Goal: Information Seeking & Learning: Learn about a topic

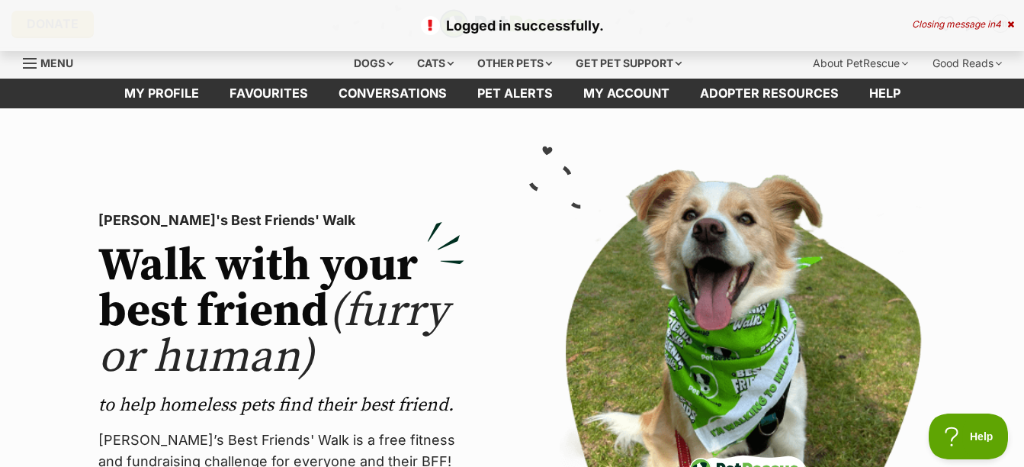
click at [1013, 28] on icon at bounding box center [1011, 24] width 7 height 9
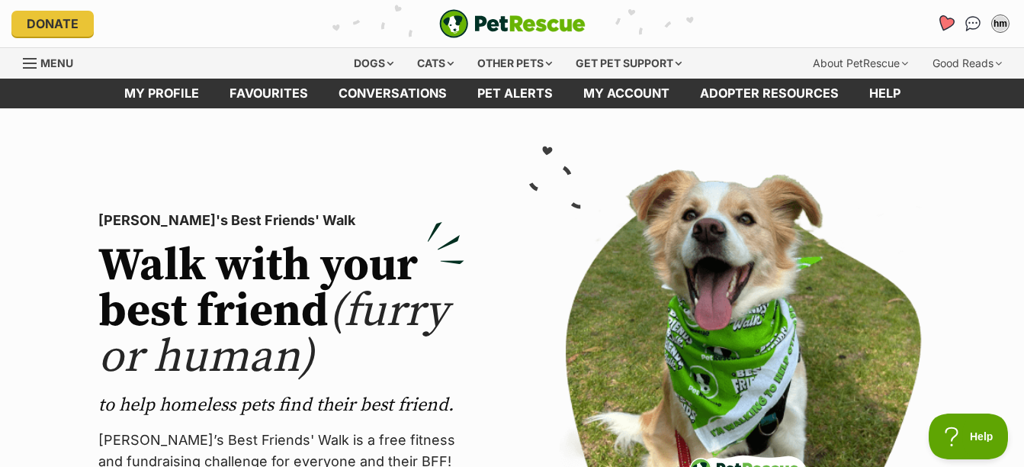
click at [940, 20] on icon "Favourites" at bounding box center [946, 23] width 18 height 18
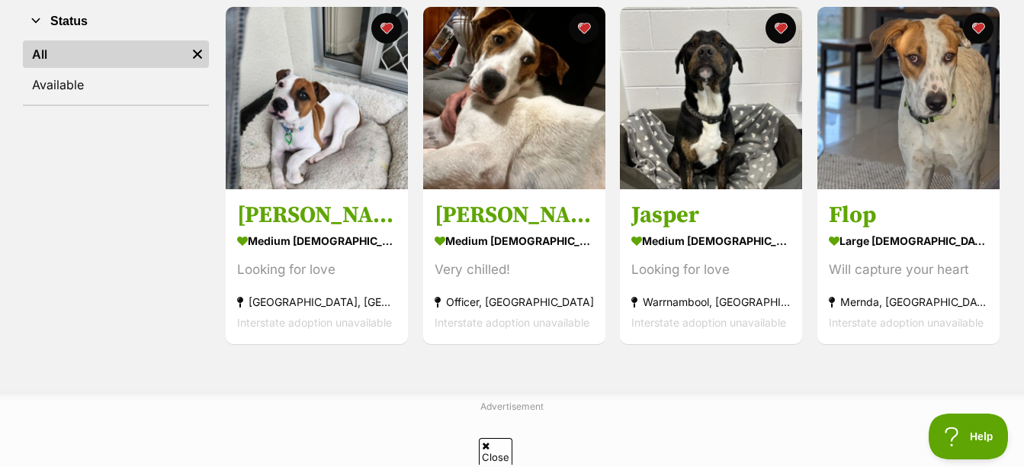
scroll to position [229, 0]
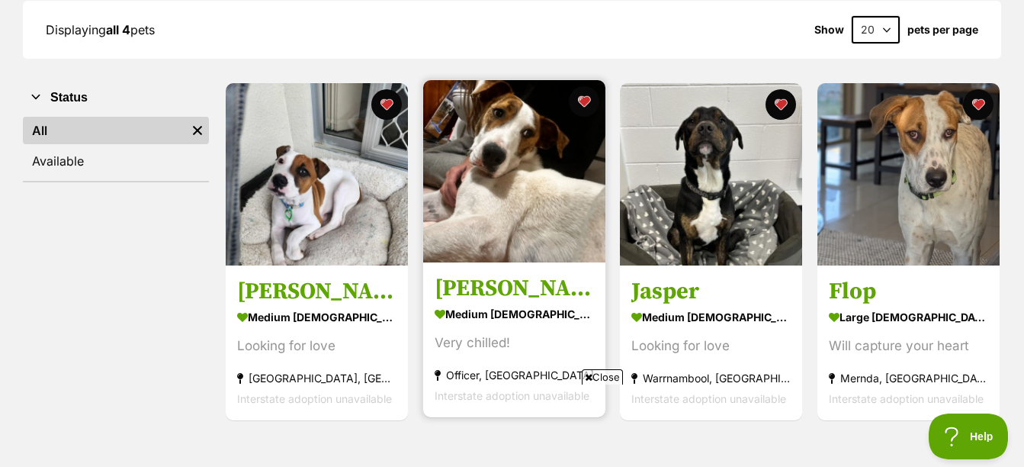
click at [503, 311] on div "medium male Dog" at bounding box center [514, 314] width 159 height 22
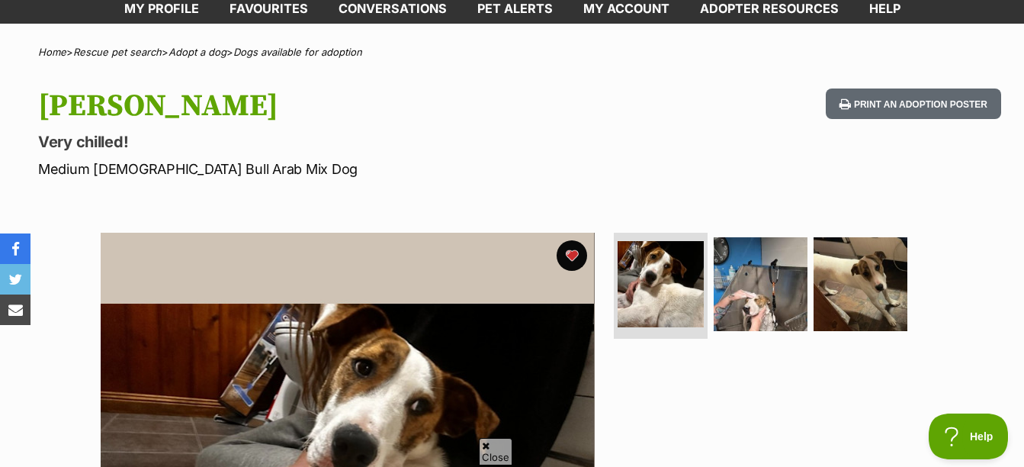
scroll to position [153, 0]
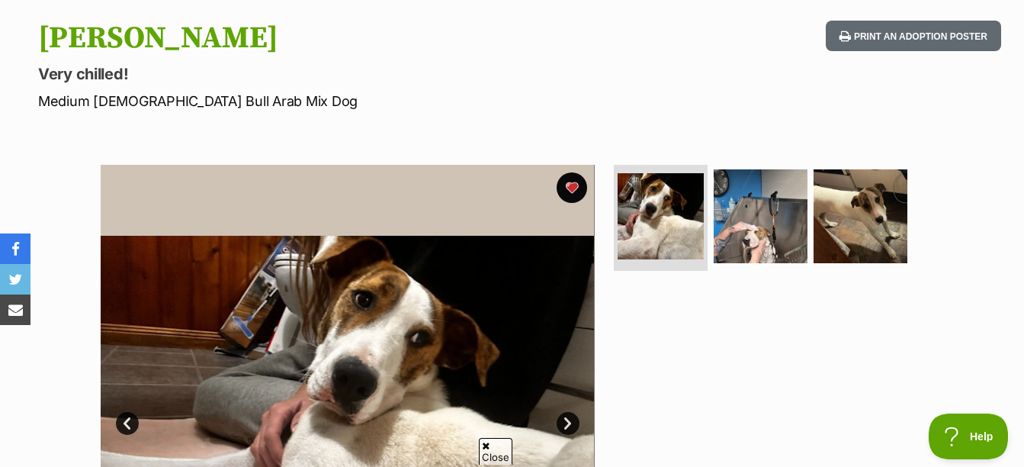
click at [709, 238] on ul at bounding box center [767, 221] width 313 height 113
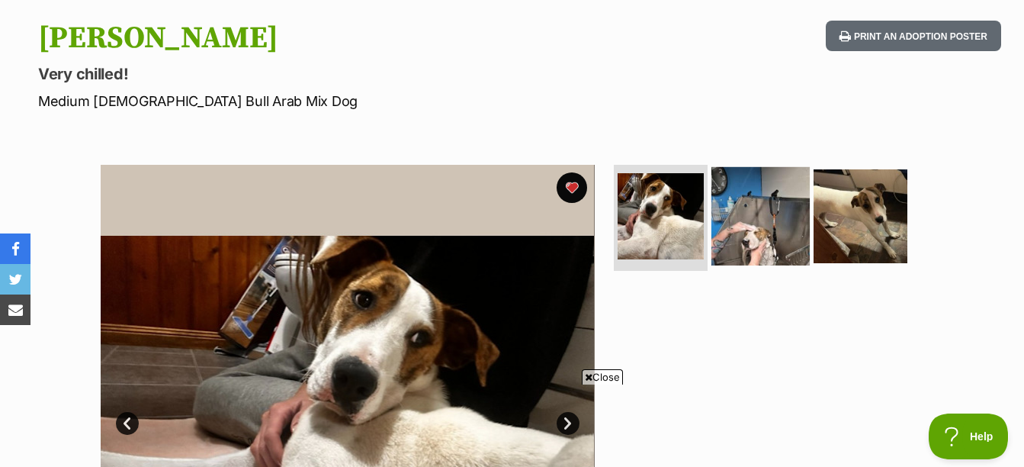
drag, startPoint x: 709, startPoint y: 238, endPoint x: 775, endPoint y: 233, distance: 65.8
click at [775, 233] on img at bounding box center [761, 215] width 98 height 98
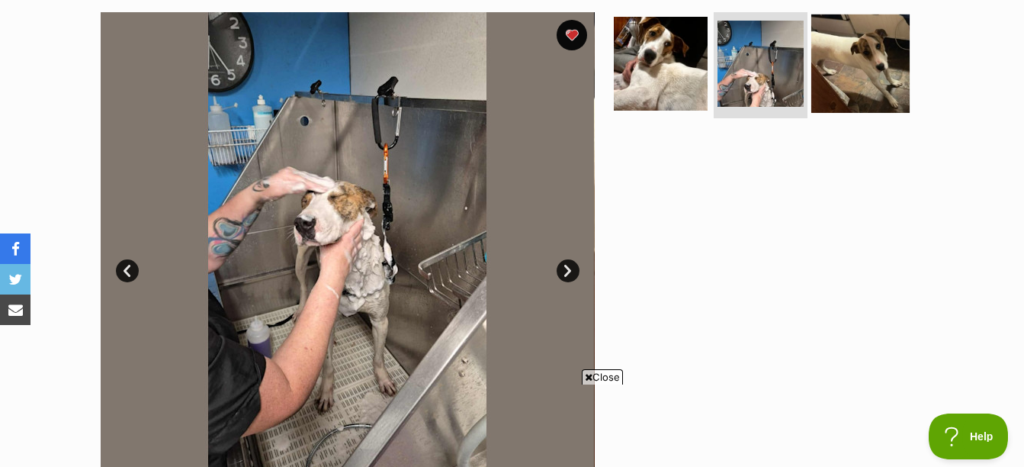
click at [868, 87] on img at bounding box center [861, 63] width 98 height 98
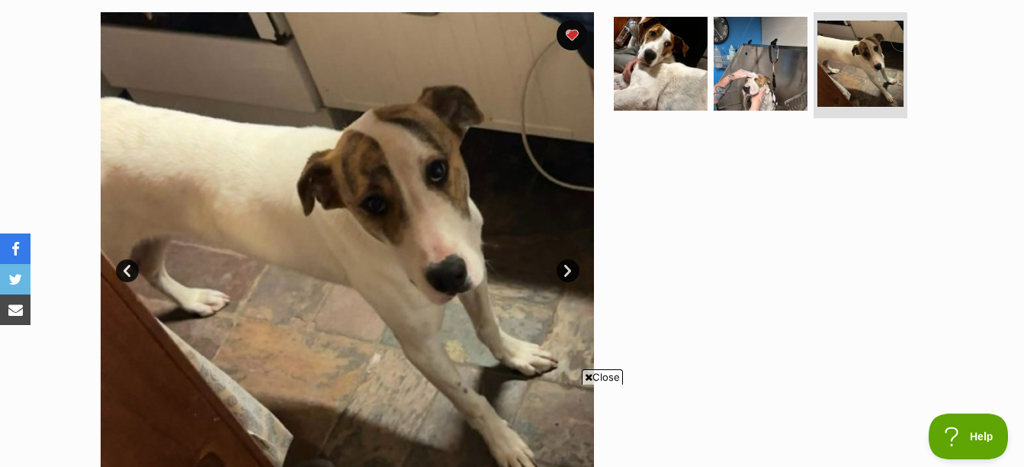
click at [1022, 177] on div "Available 3 of 3 images 3 of 3 images 3 of 3 images Next Prev 1 2 3" at bounding box center [512, 247] width 1024 height 517
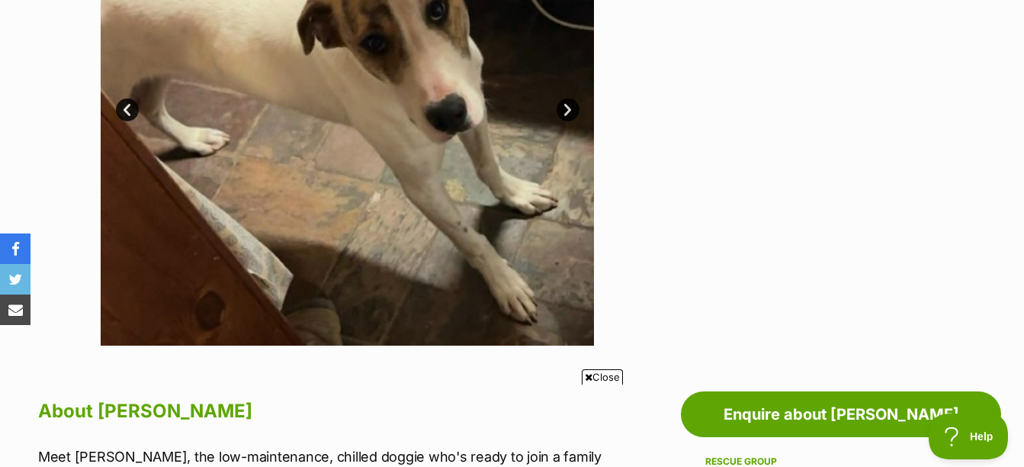
scroll to position [534, 0]
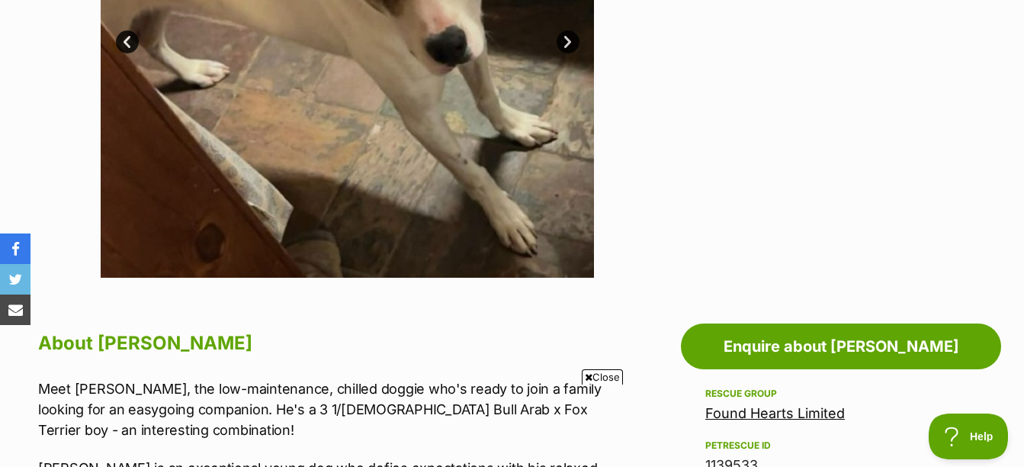
click at [593, 373] on span "Close" at bounding box center [602, 376] width 41 height 15
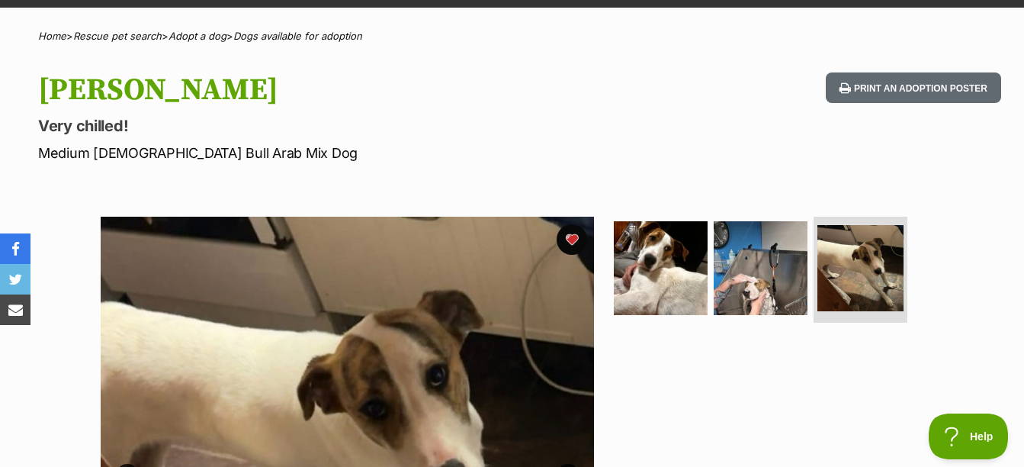
scroll to position [0, 0]
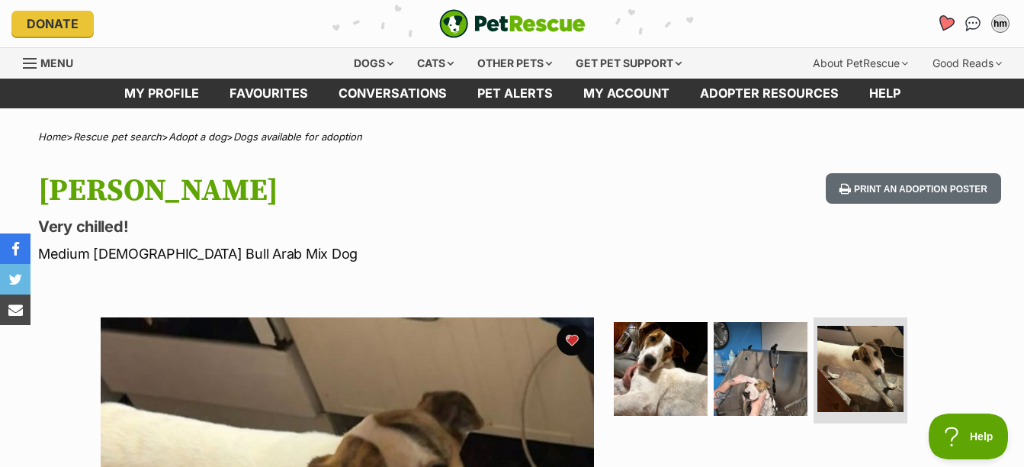
click at [945, 21] on icon "Favourites" at bounding box center [946, 23] width 18 height 18
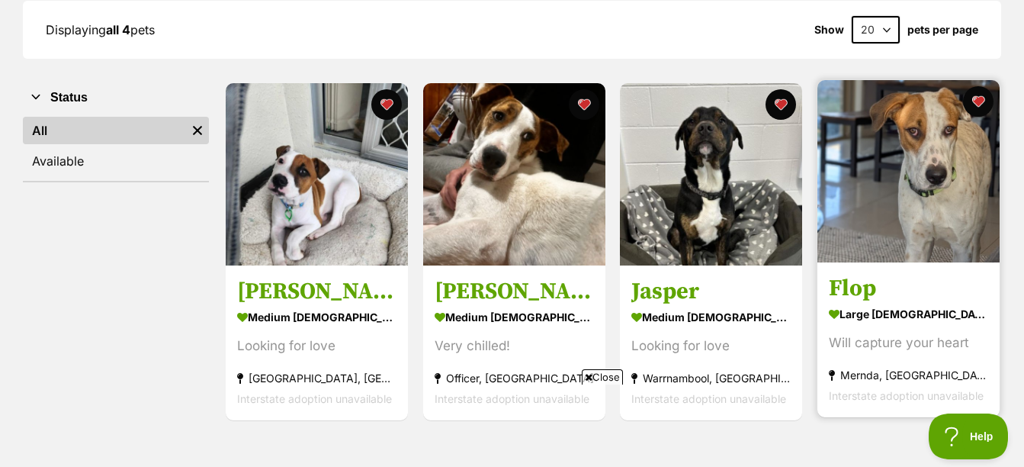
scroll to position [458, 0]
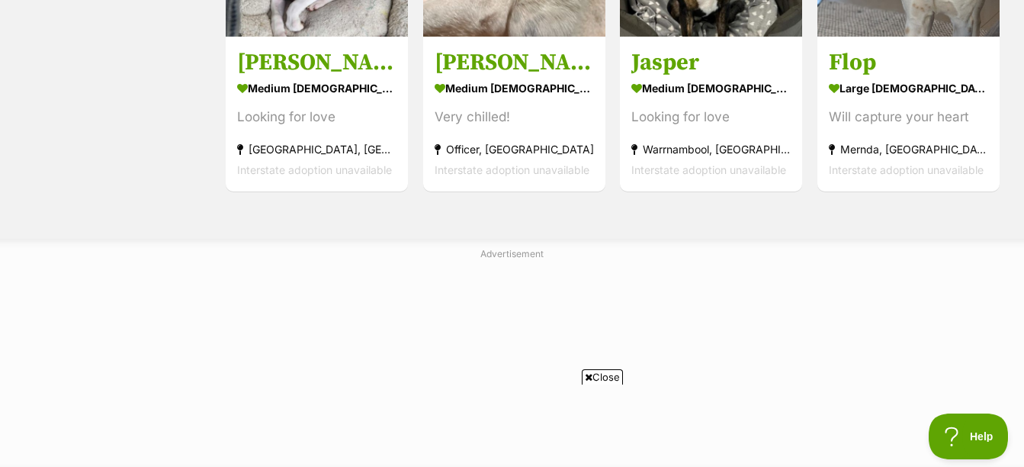
click at [598, 378] on span "Close" at bounding box center [602, 376] width 41 height 15
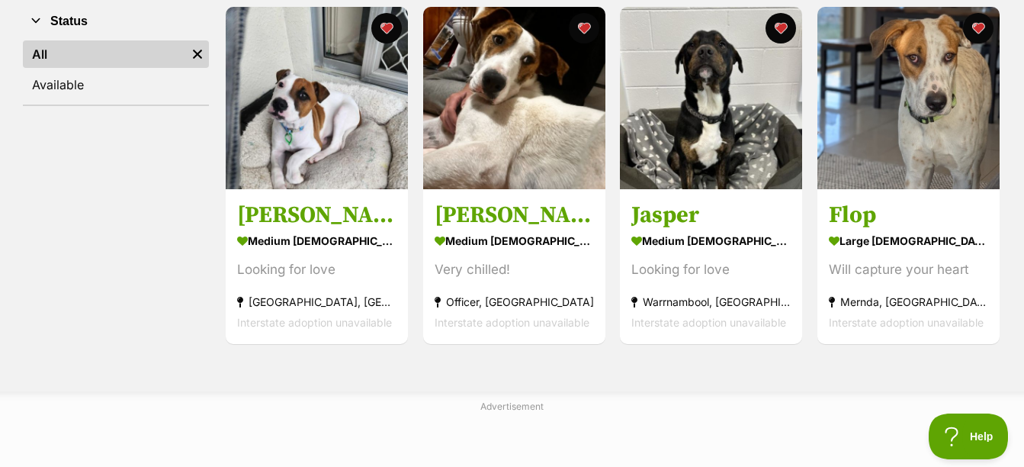
scroll to position [229, 0]
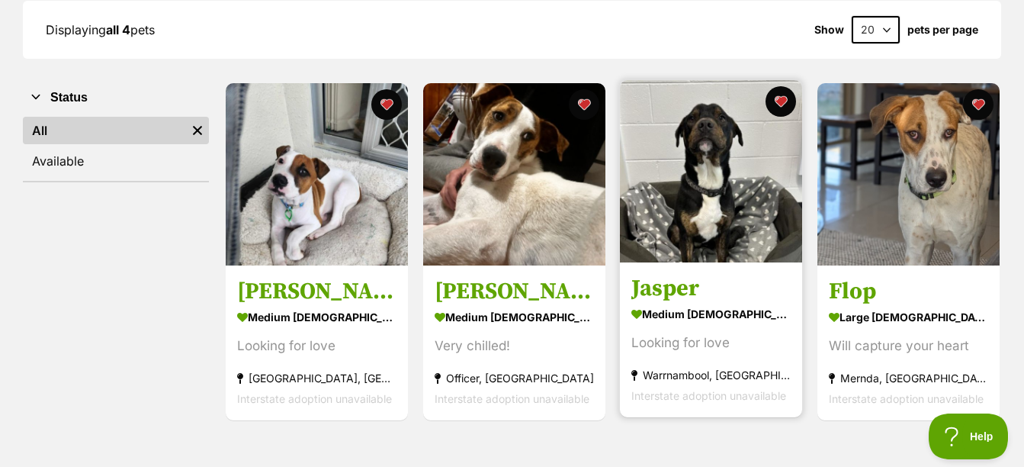
click at [691, 299] on h3 "Jasper" at bounding box center [711, 288] width 159 height 29
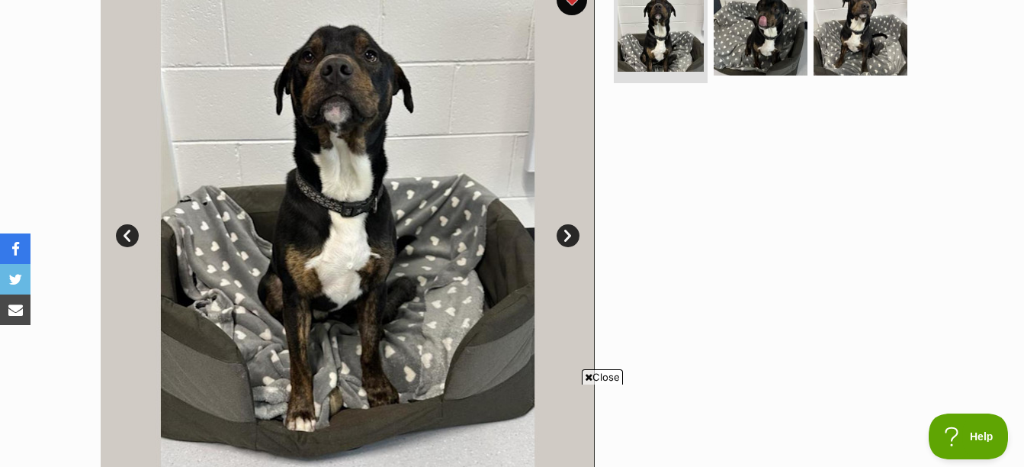
scroll to position [305, 0]
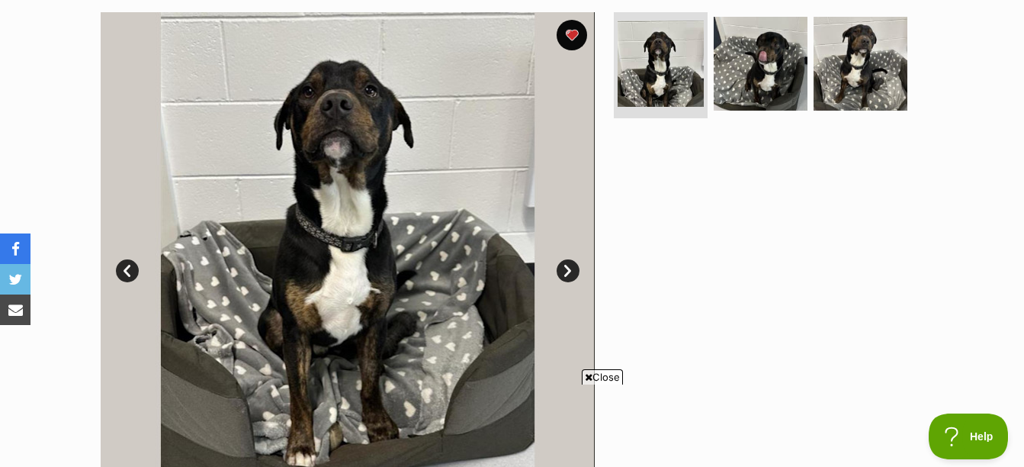
click at [570, 272] on link "Next" at bounding box center [568, 270] width 23 height 23
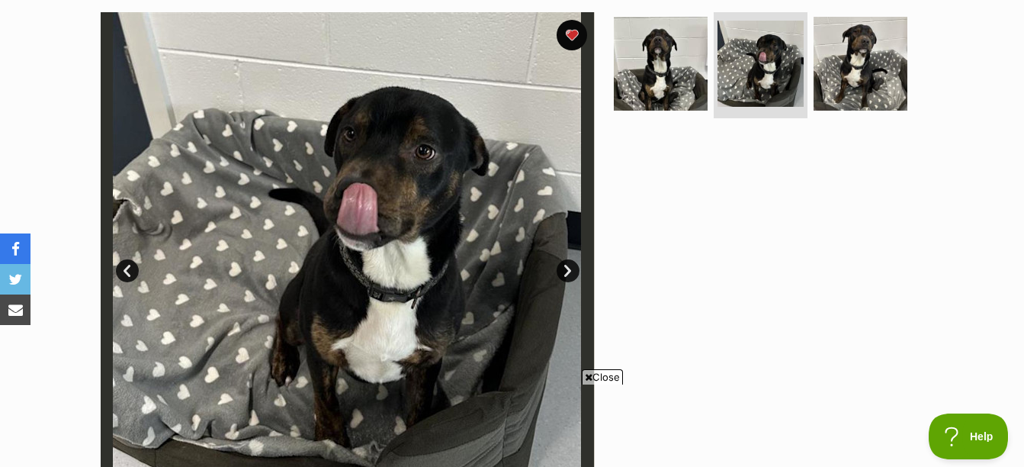
click at [570, 272] on link "Next" at bounding box center [568, 270] width 23 height 23
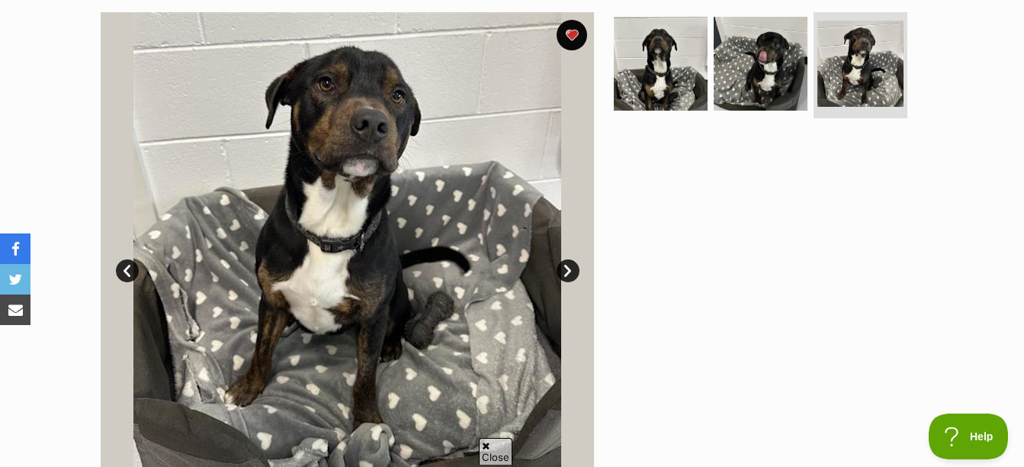
scroll to position [0, 0]
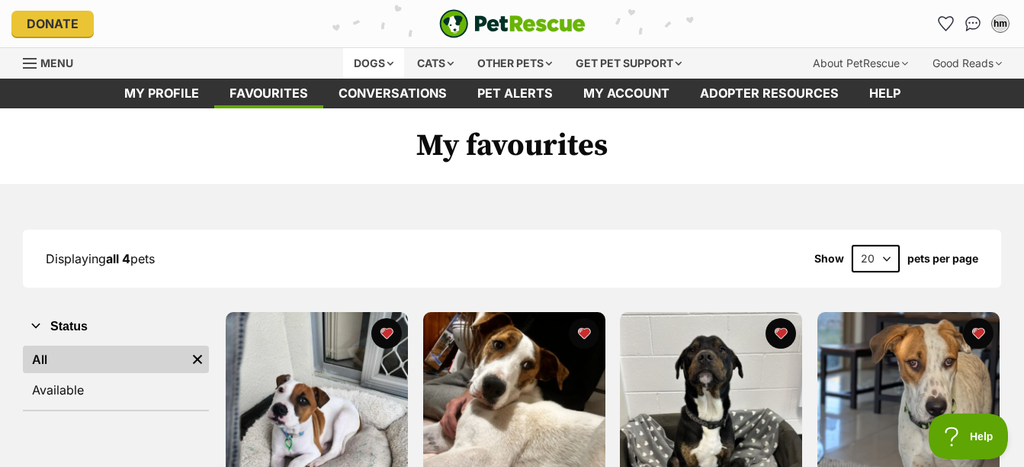
click at [361, 57] on div "Dogs" at bounding box center [373, 63] width 61 height 31
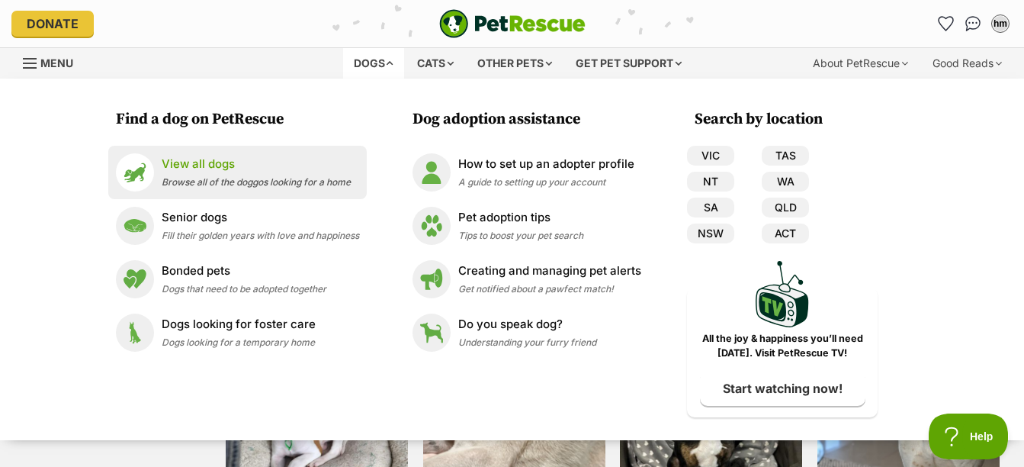
click at [252, 169] on p "View all dogs" at bounding box center [256, 165] width 189 height 18
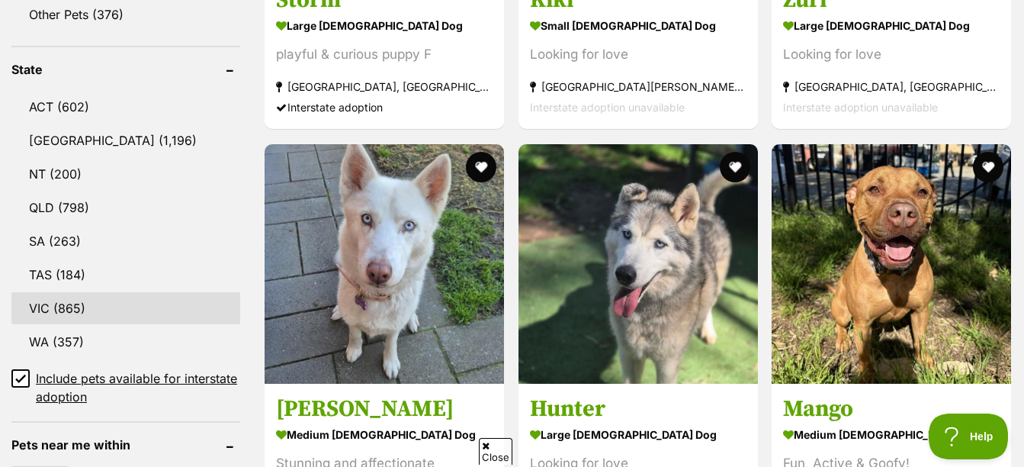
click at [76, 303] on link "VIC (865)" at bounding box center [125, 308] width 229 height 32
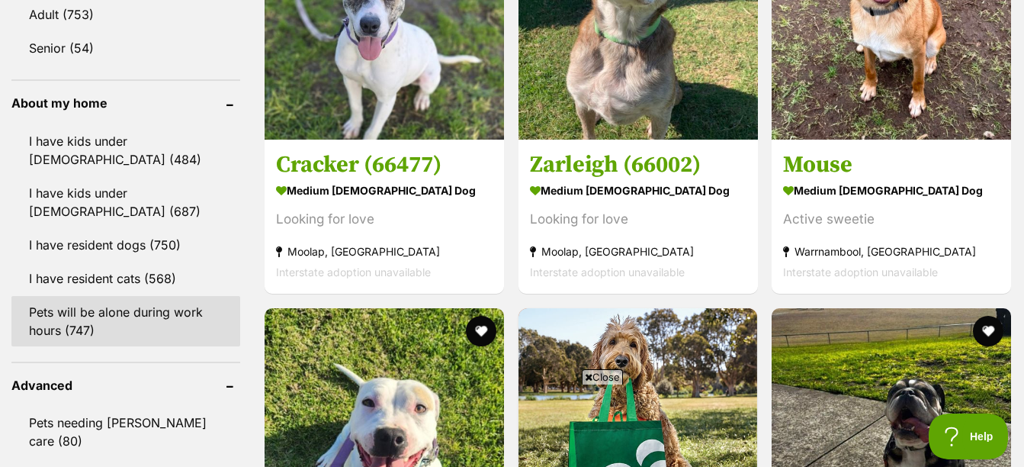
scroll to position [1754, 0]
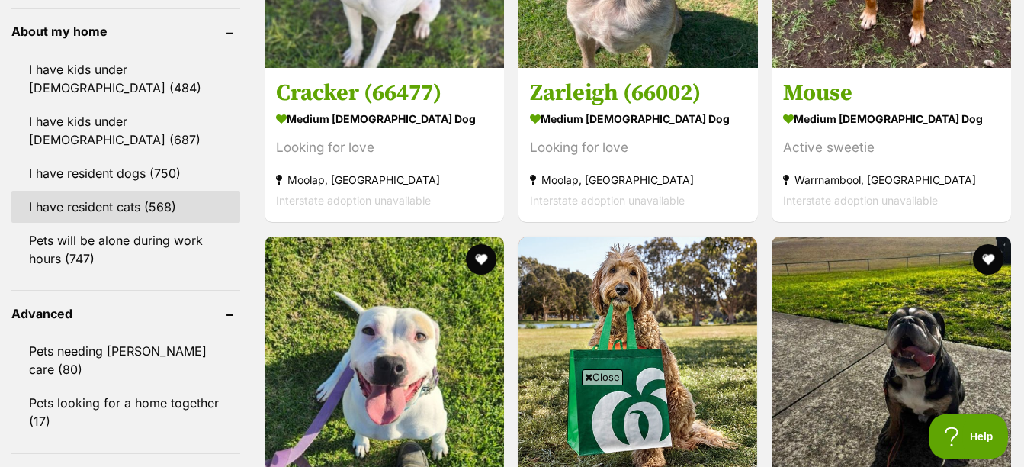
click at [135, 218] on link "I have resident cats (568)" at bounding box center [125, 207] width 229 height 32
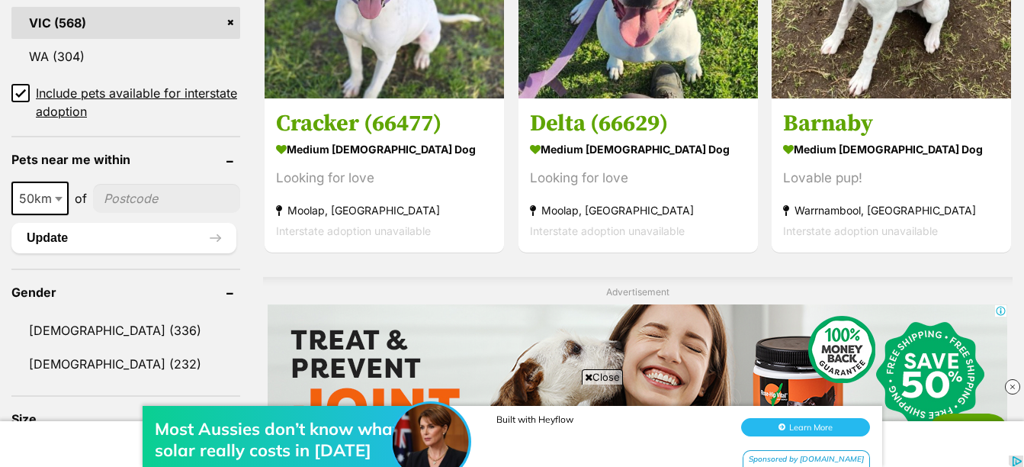
scroll to position [992, 0]
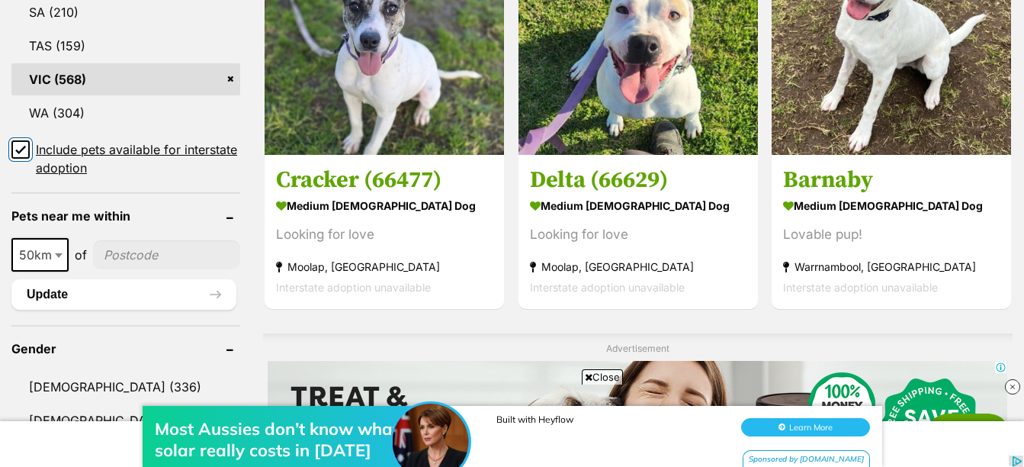
click at [13, 145] on input "Include pets available for interstate adoption" at bounding box center [20, 149] width 18 height 18
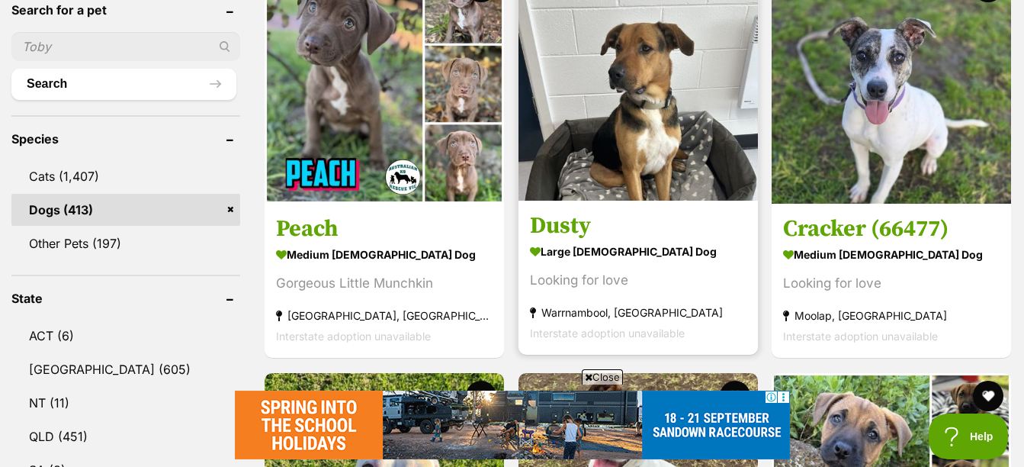
drag, startPoint x: 579, startPoint y: 224, endPoint x: 587, endPoint y: 232, distance: 11.3
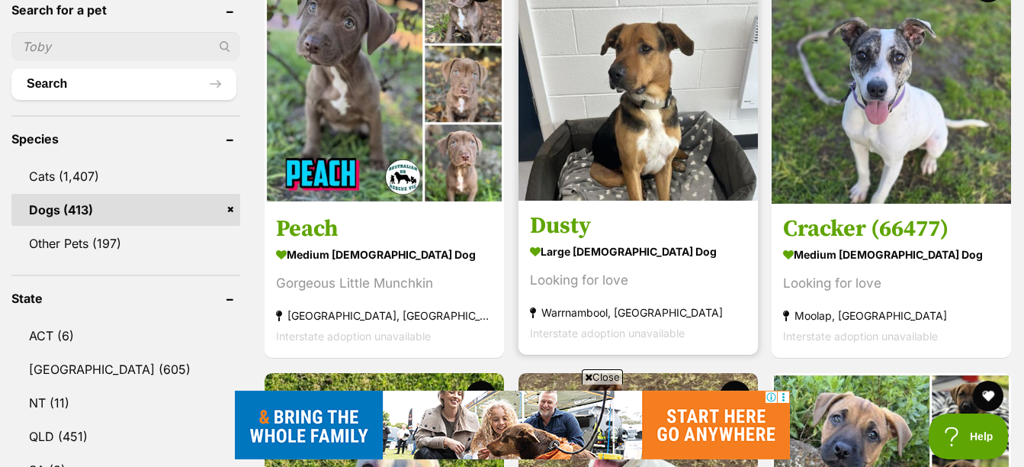
click at [580, 225] on h3 "Dusty" at bounding box center [638, 226] width 217 height 29
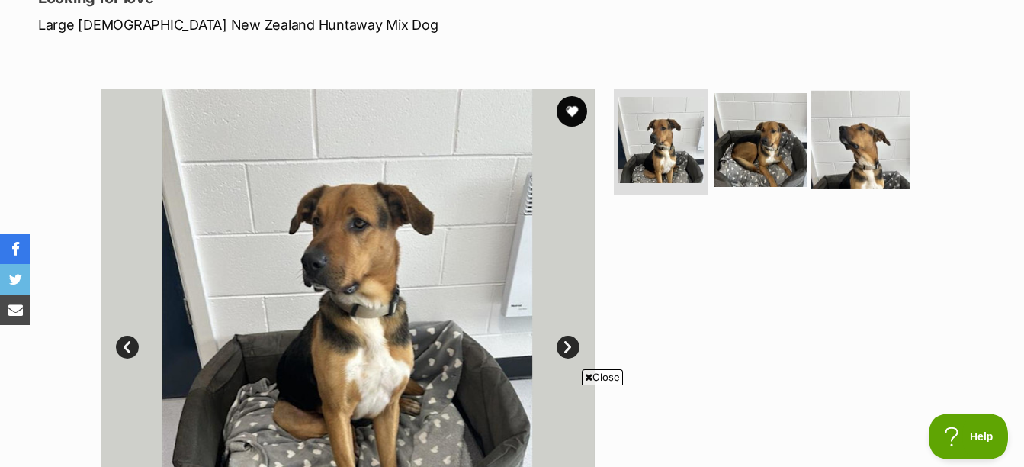
click at [878, 172] on img at bounding box center [861, 139] width 98 height 98
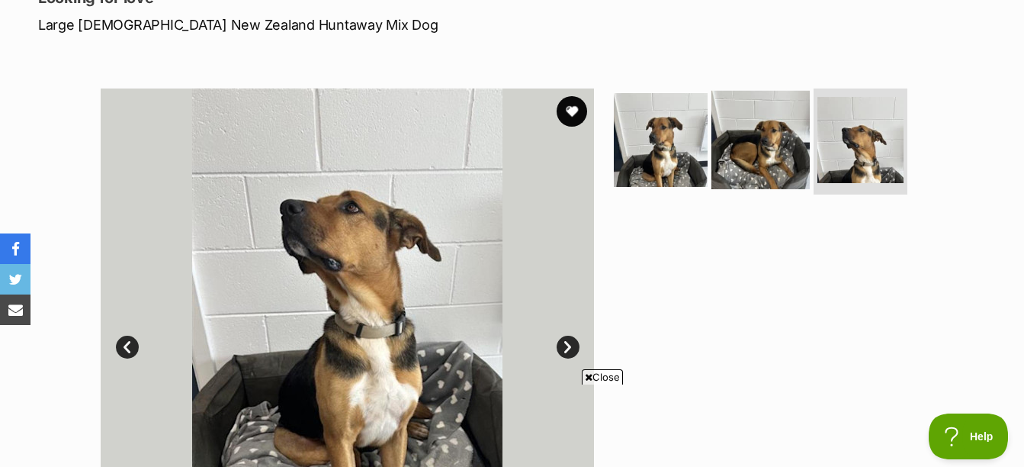
click at [790, 157] on img at bounding box center [761, 139] width 98 height 98
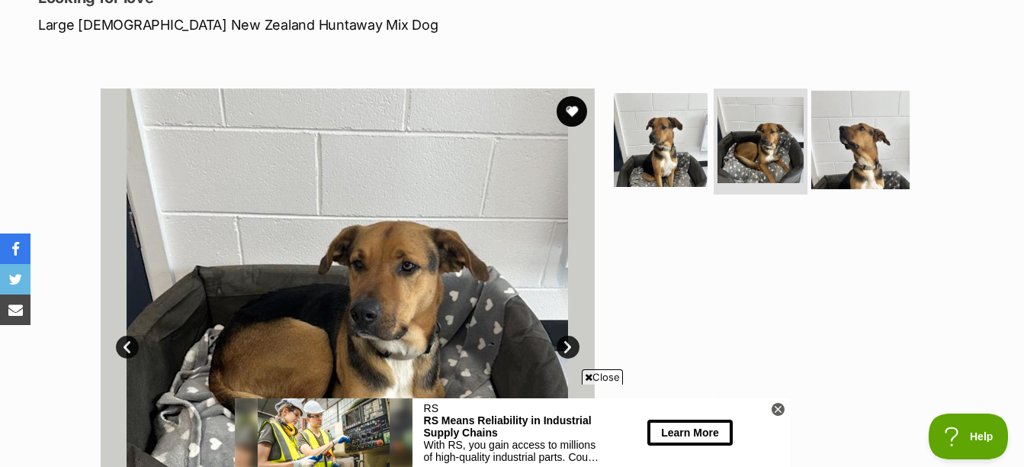
click at [861, 162] on img at bounding box center [861, 139] width 98 height 98
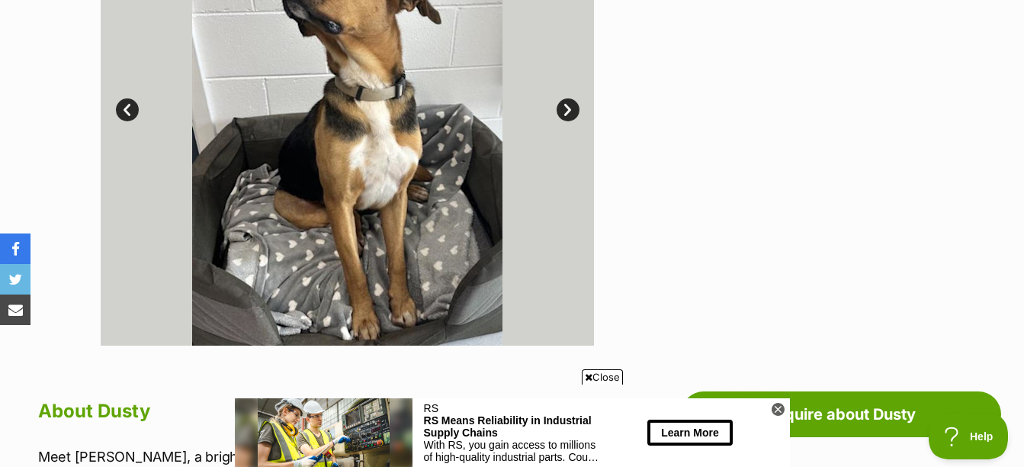
scroll to position [534, 0]
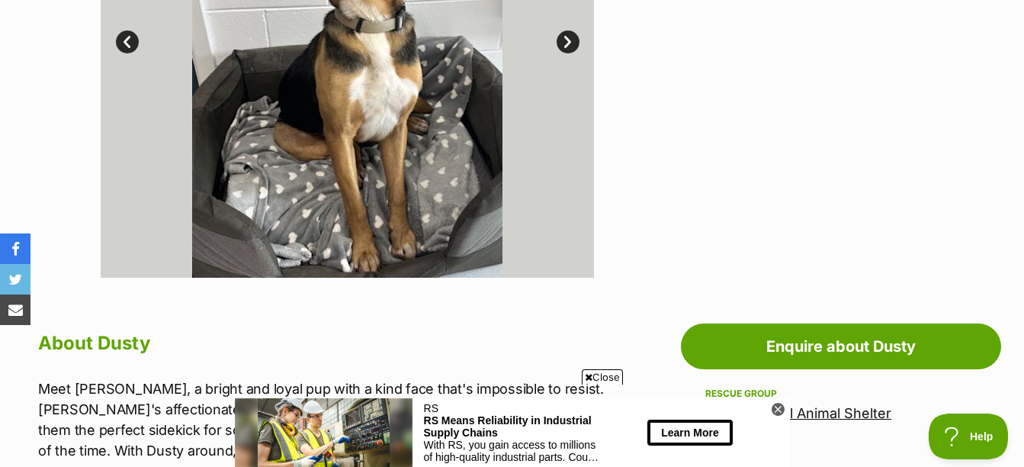
click at [587, 376] on icon at bounding box center [589, 377] width 8 height 10
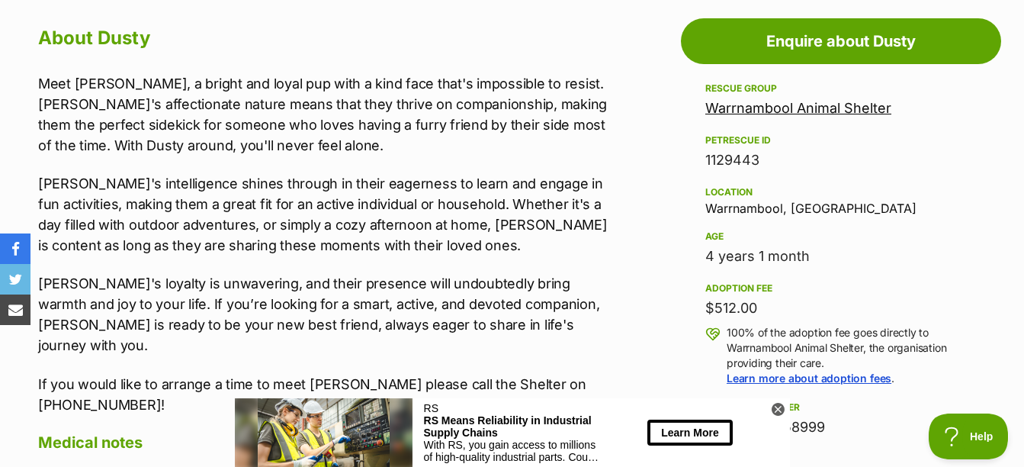
scroll to position [305, 0]
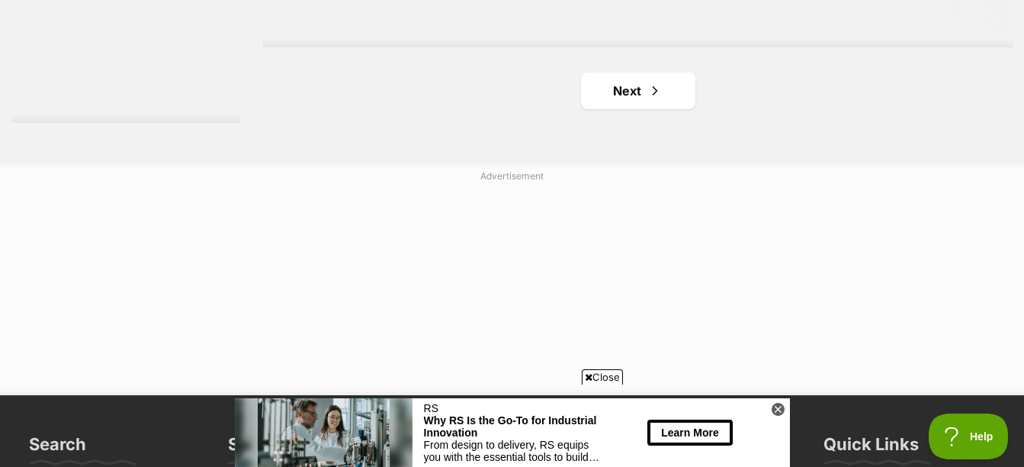
scroll to position [3814, 0]
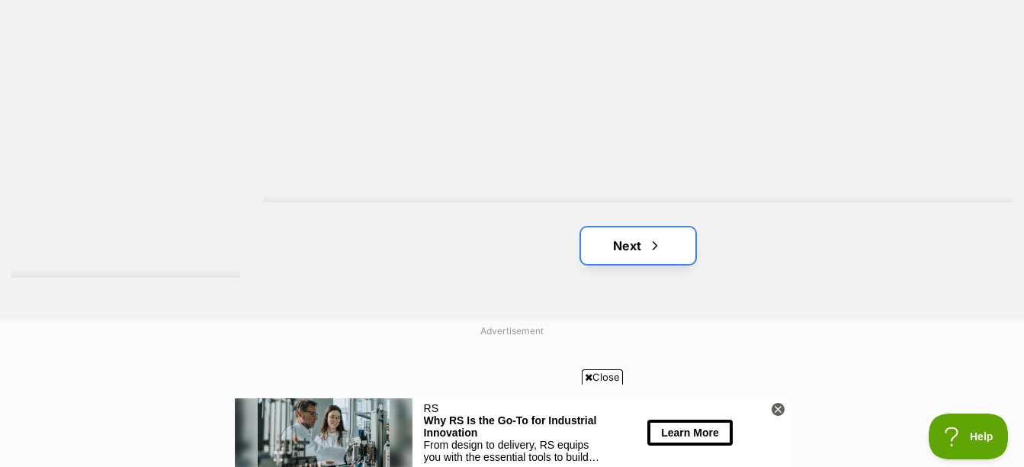
click at [642, 242] on link "Next" at bounding box center [638, 245] width 114 height 37
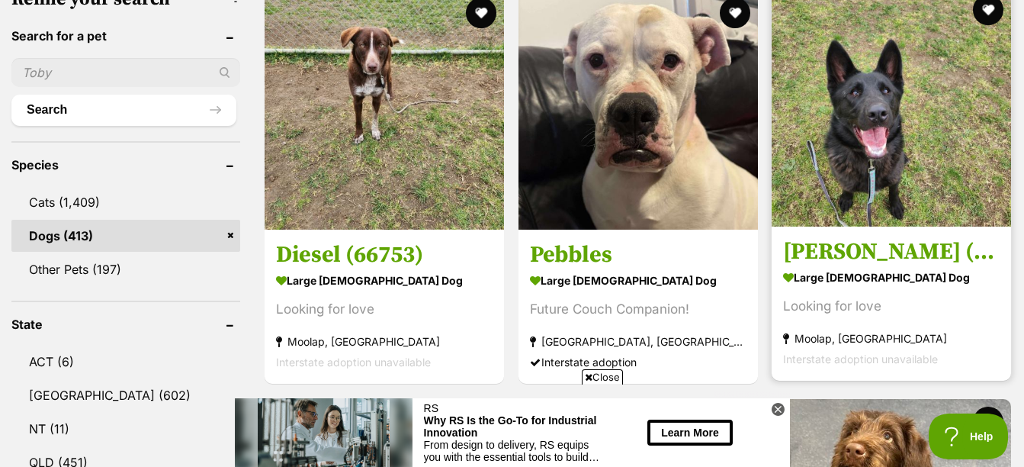
scroll to position [534, 0]
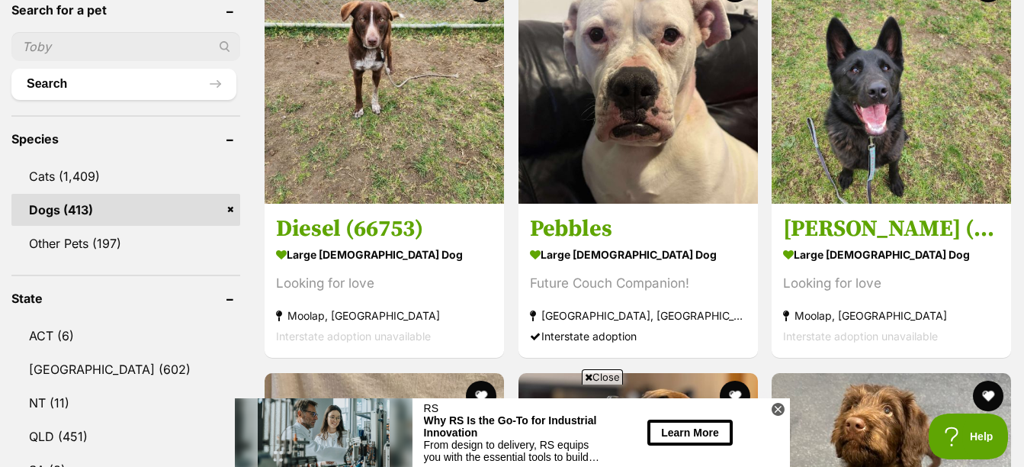
click at [612, 375] on span "Close" at bounding box center [602, 376] width 41 height 15
click at [779, 412] on icon at bounding box center [778, 409] width 13 height 13
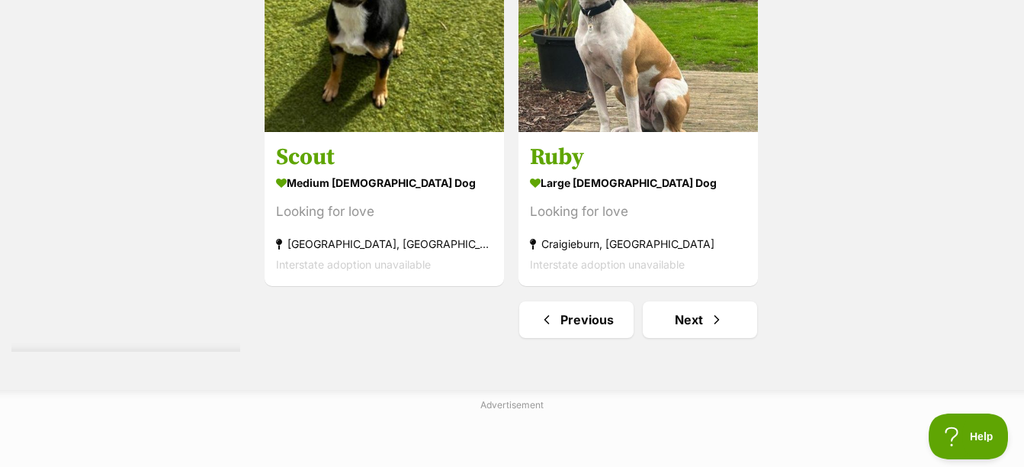
scroll to position [3738, 0]
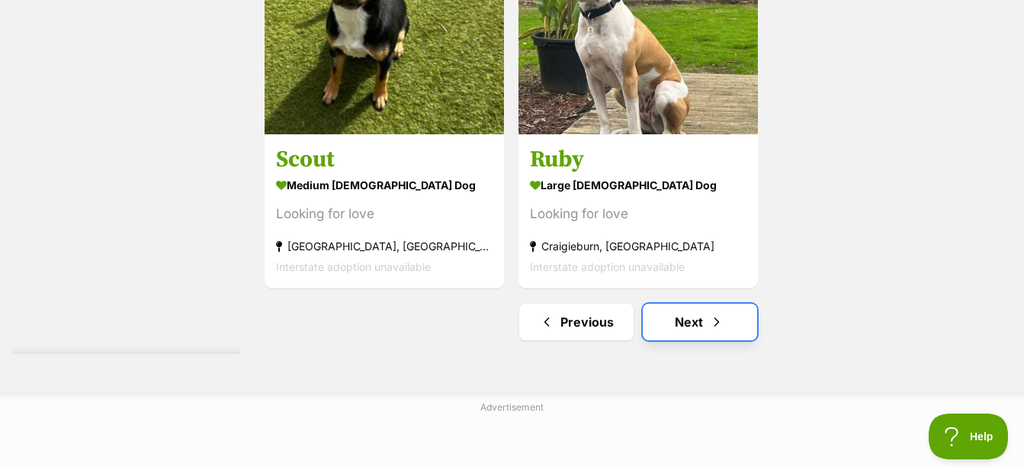
click at [683, 320] on link "Next" at bounding box center [700, 322] width 114 height 37
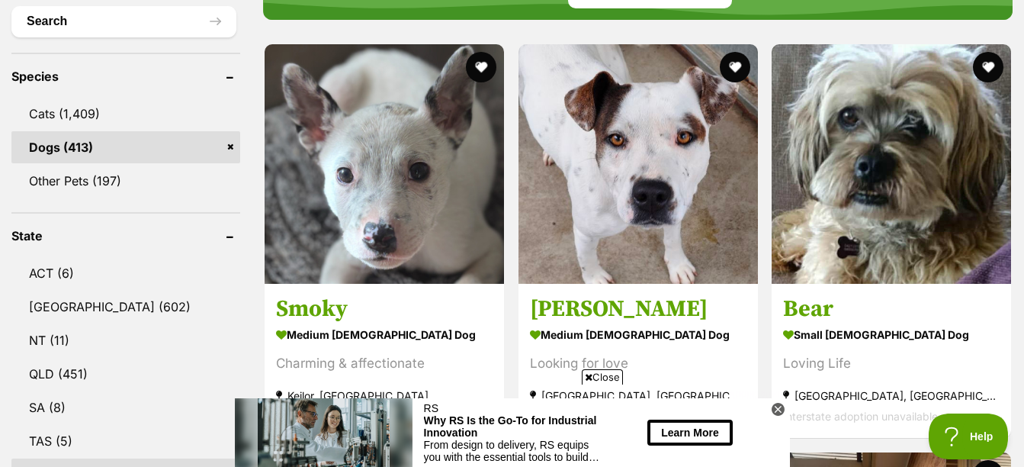
scroll to position [610, 0]
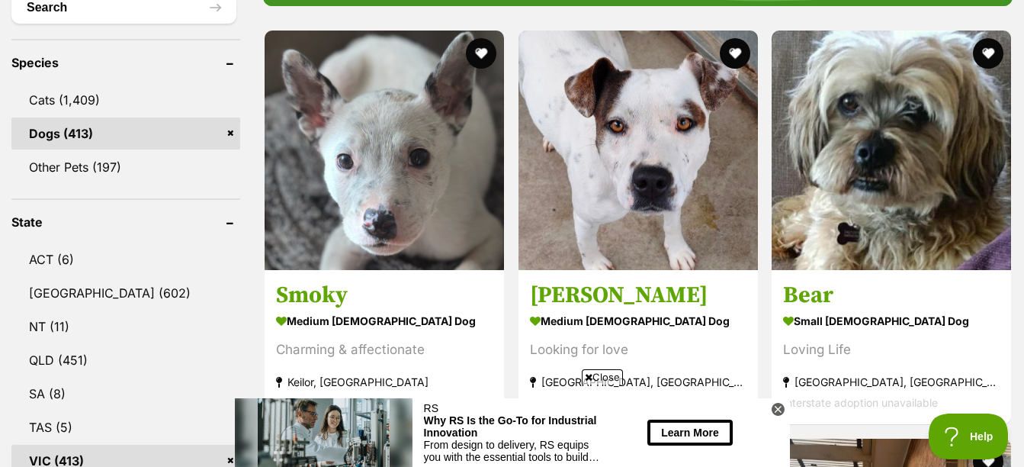
click at [600, 374] on span "Close" at bounding box center [602, 376] width 41 height 15
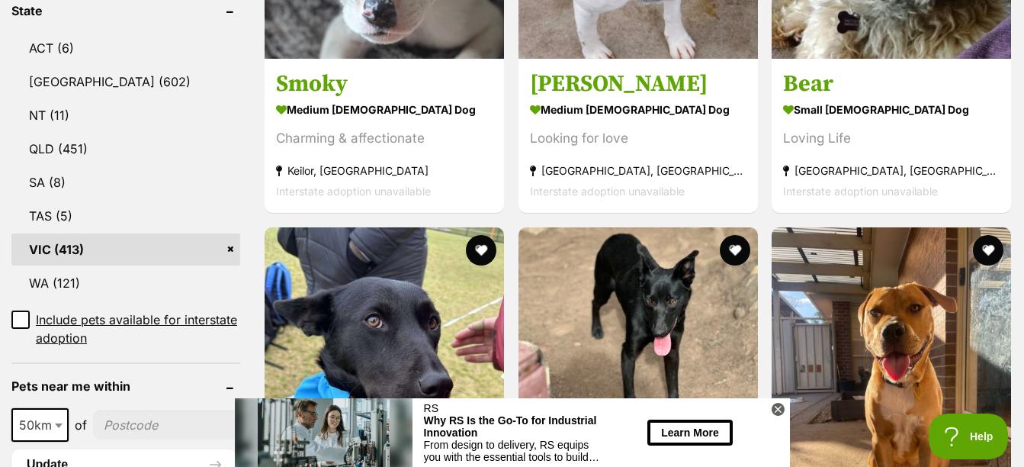
scroll to position [839, 0]
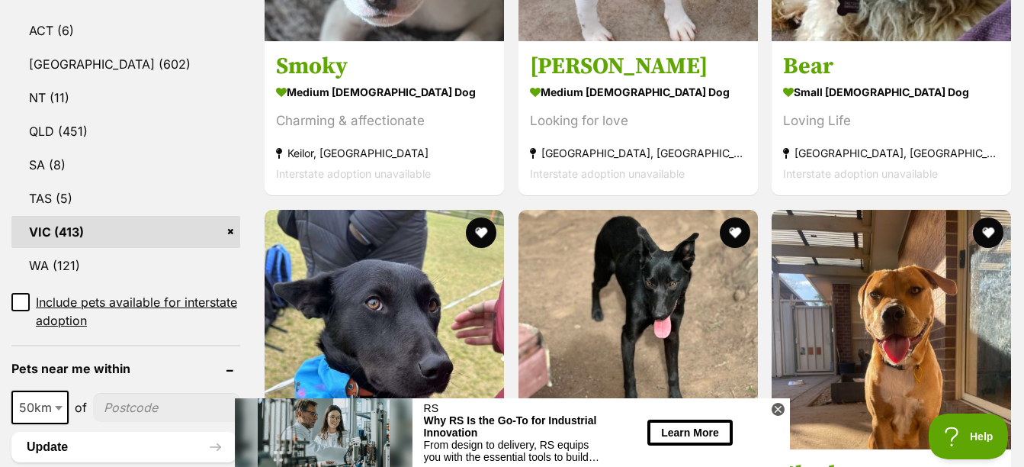
click at [773, 410] on icon at bounding box center [778, 409] width 13 height 13
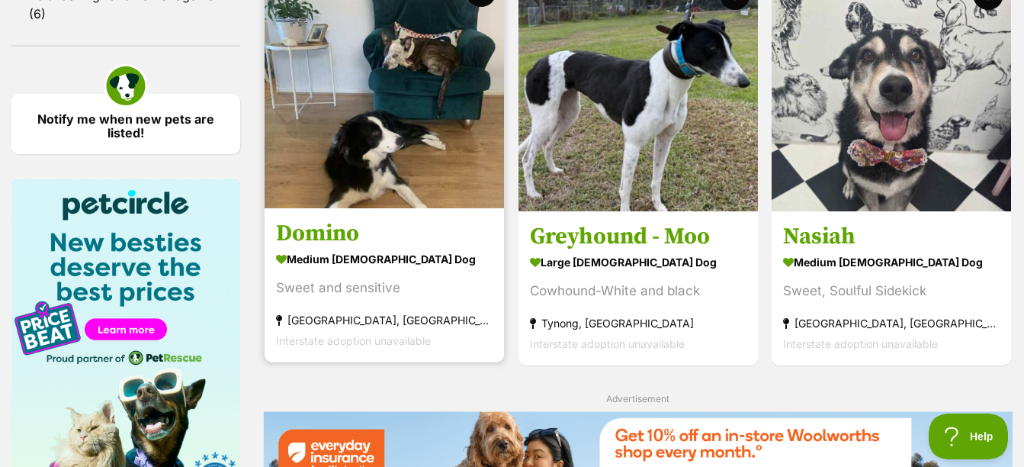
scroll to position [2136, 0]
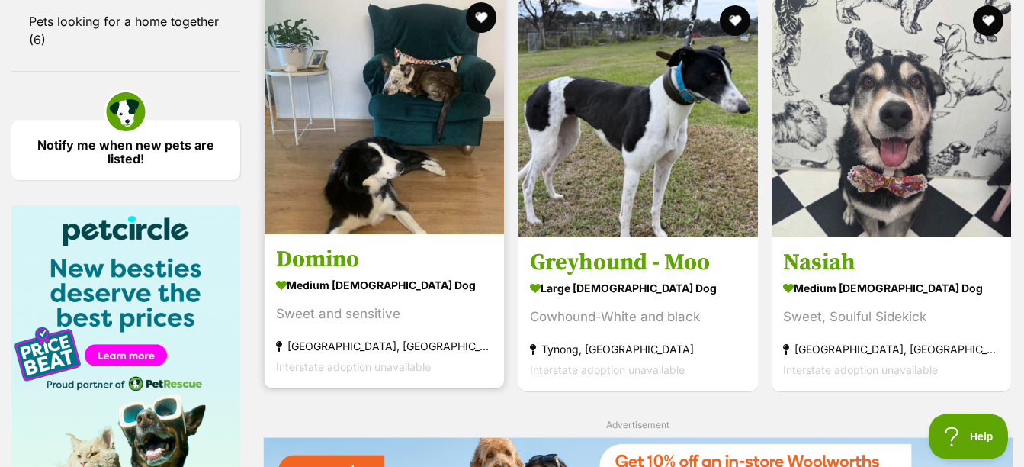
click at [328, 272] on h3 "Domino" at bounding box center [384, 259] width 217 height 29
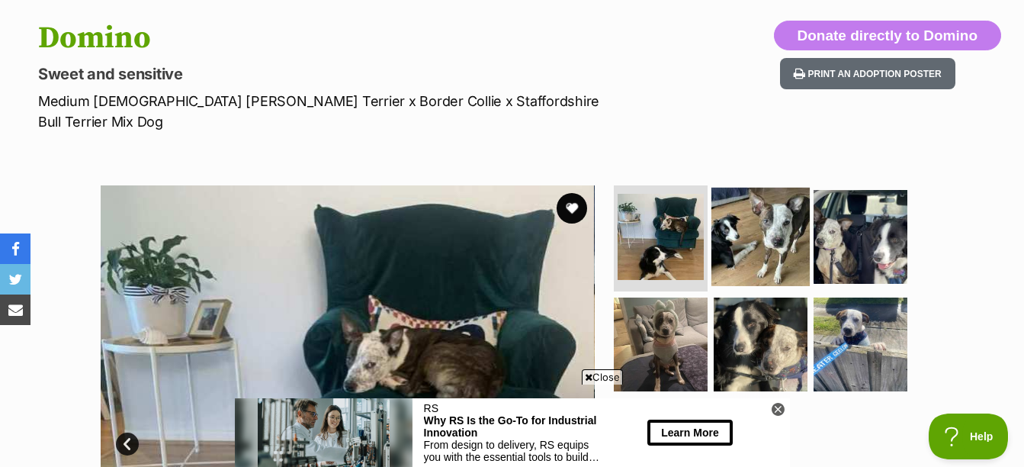
click at [761, 246] on img at bounding box center [761, 236] width 98 height 98
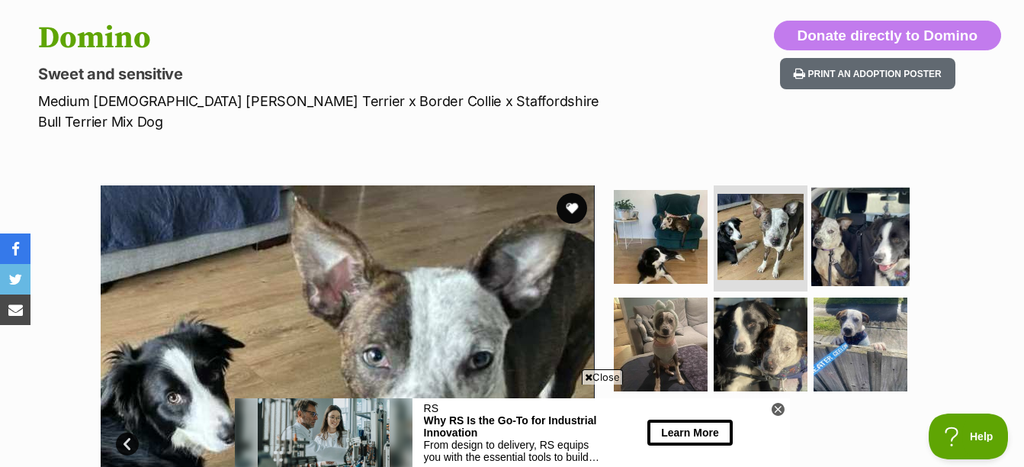
click at [874, 236] on img at bounding box center [861, 236] width 98 height 98
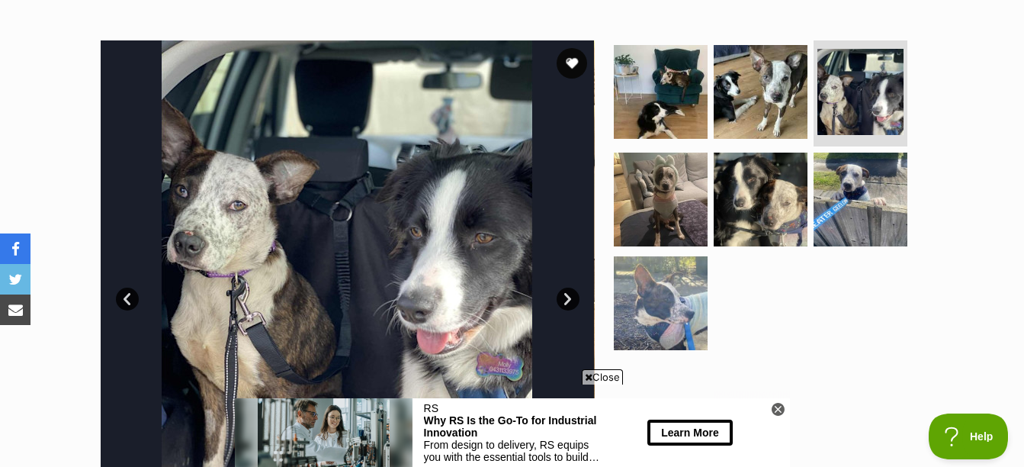
scroll to position [153, 0]
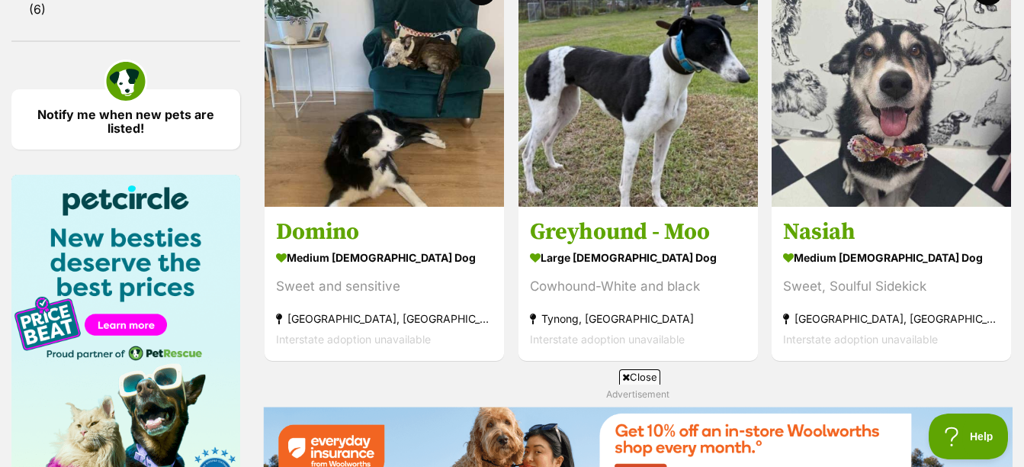
scroll to position [2222, 0]
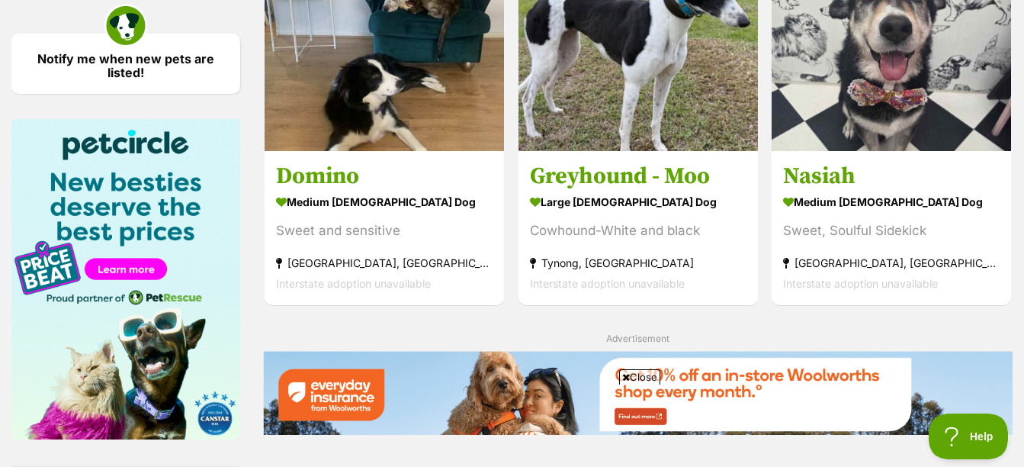
click at [633, 371] on span "Close" at bounding box center [639, 376] width 41 height 15
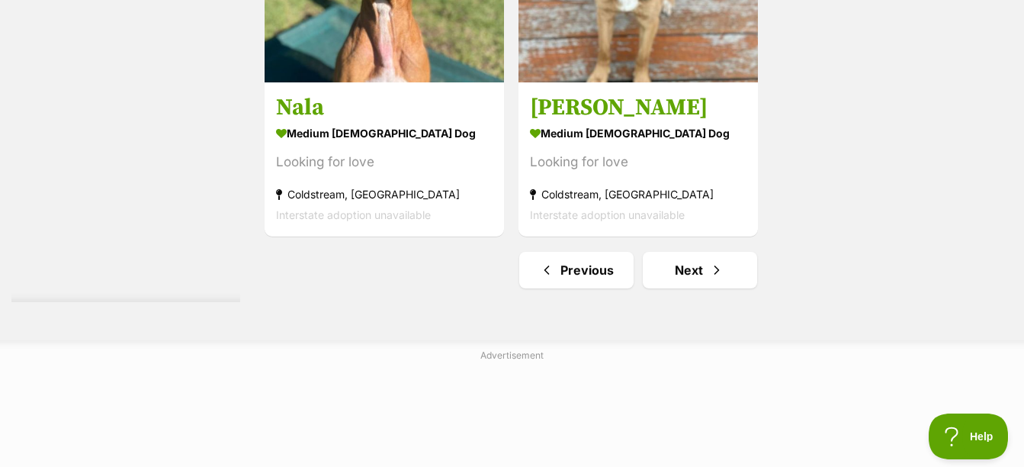
scroll to position [3967, 0]
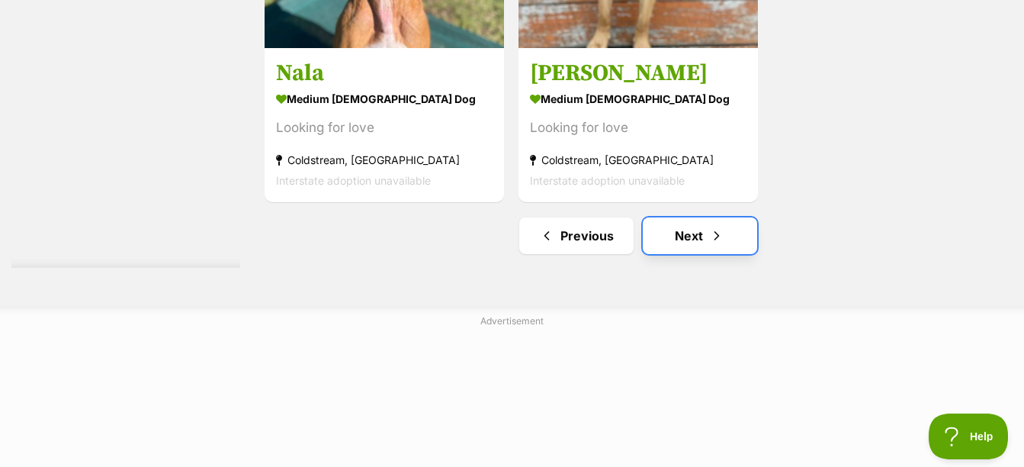
click at [713, 233] on span "Next page" at bounding box center [716, 236] width 15 height 18
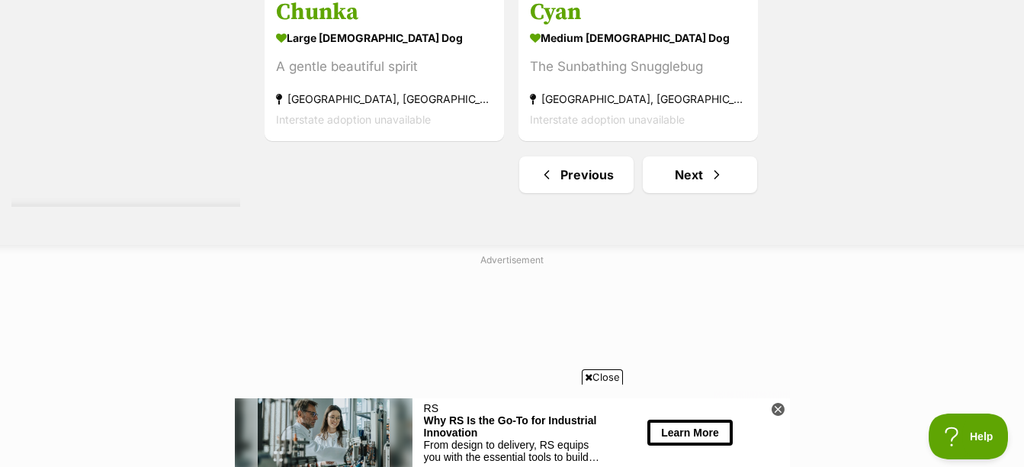
scroll to position [3890, 0]
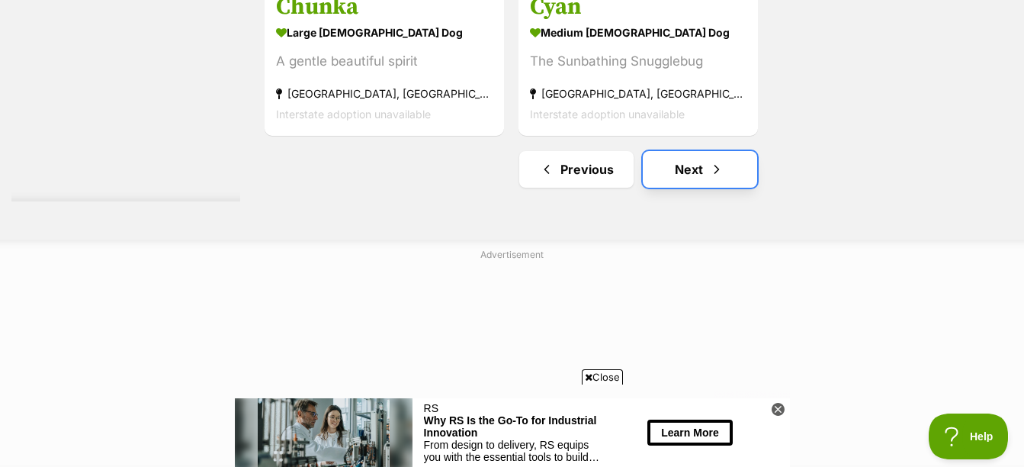
click at [666, 179] on link "Next" at bounding box center [700, 169] width 114 height 37
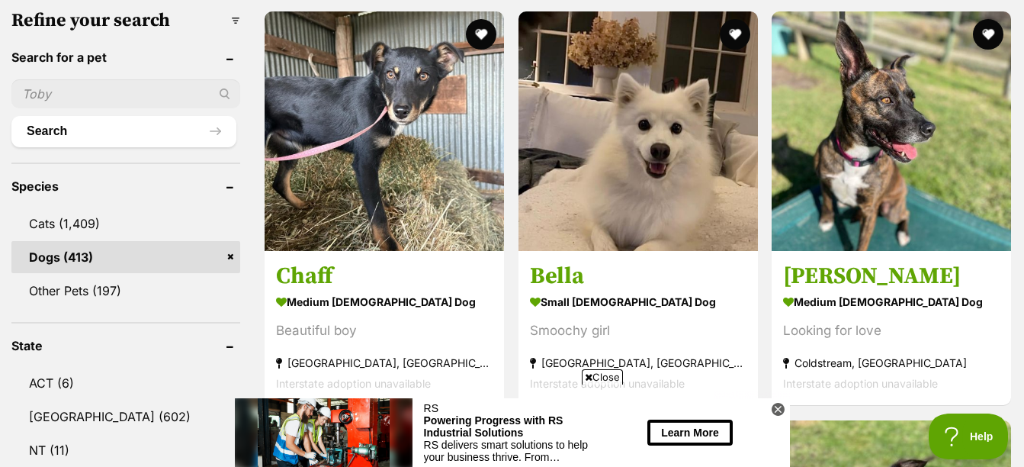
scroll to position [458, 0]
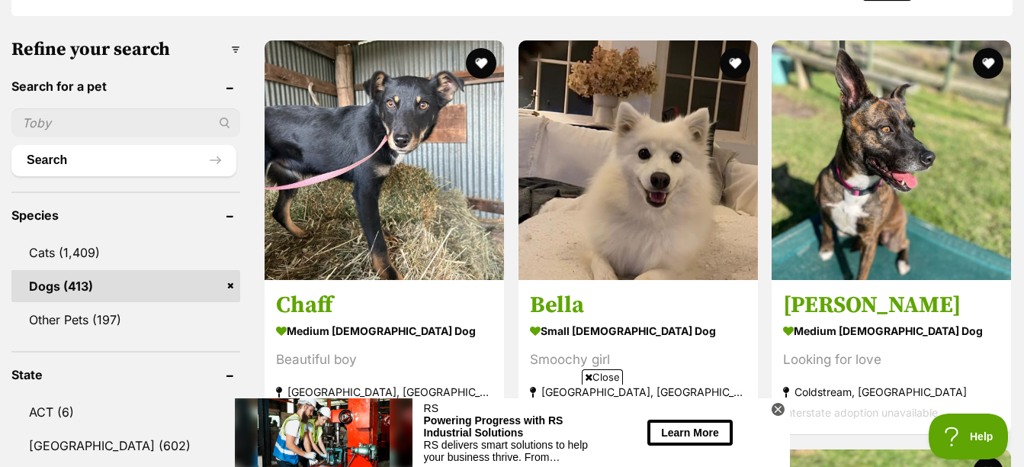
click at [606, 375] on span "Close" at bounding box center [602, 376] width 41 height 15
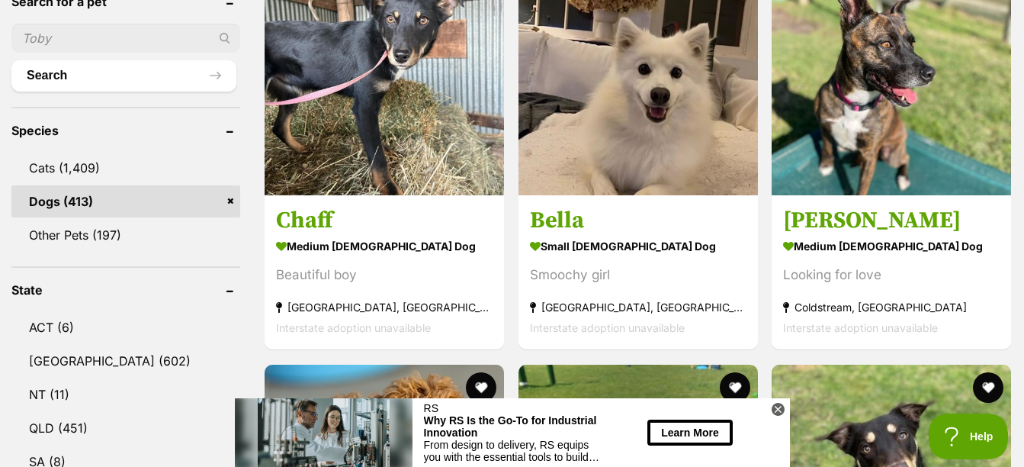
scroll to position [839, 0]
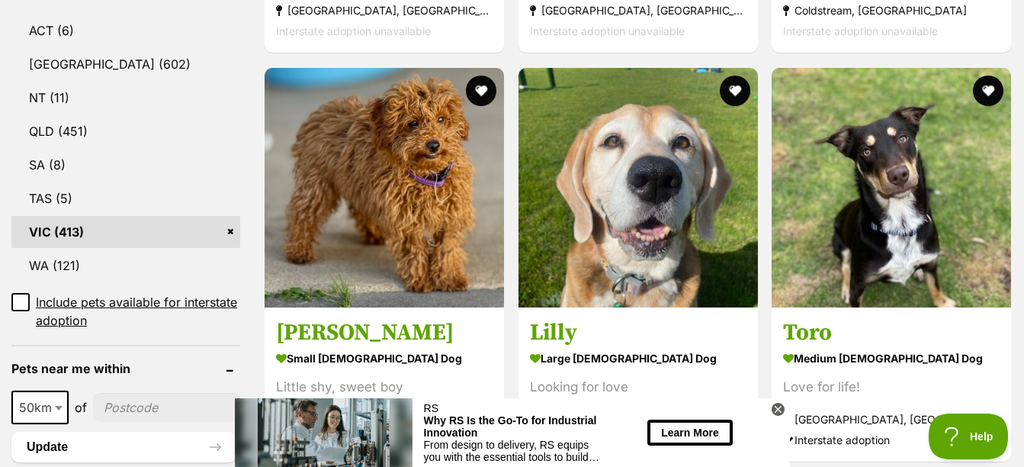
click at [779, 410] on icon at bounding box center [777, 409] width 5 height 5
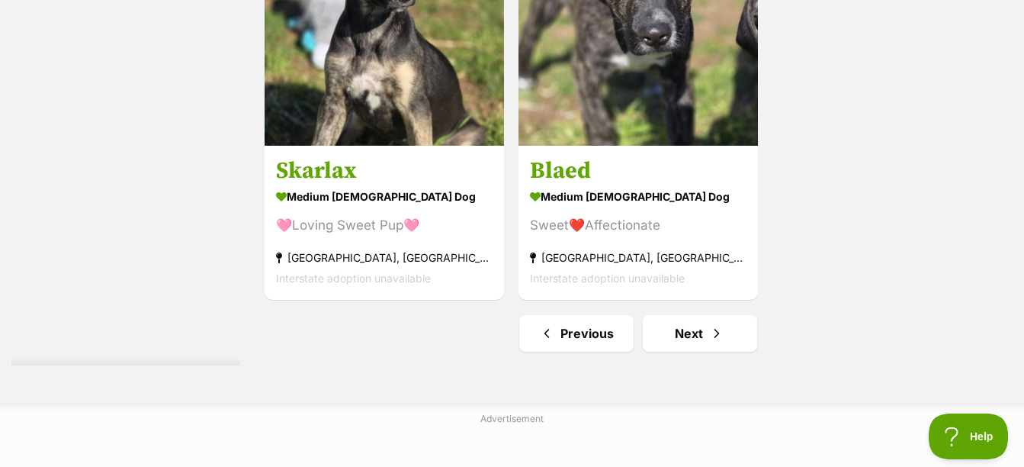
scroll to position [3738, 0]
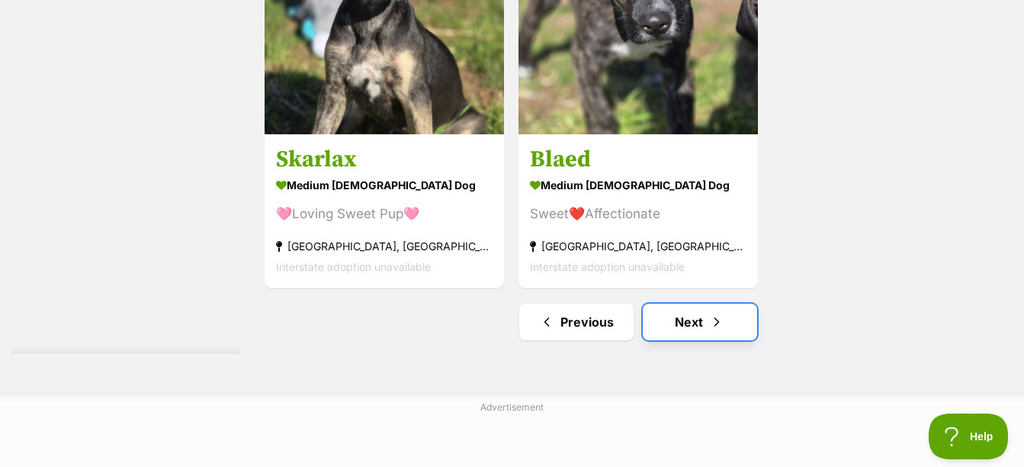
click at [723, 313] on span "Next page" at bounding box center [716, 322] width 15 height 18
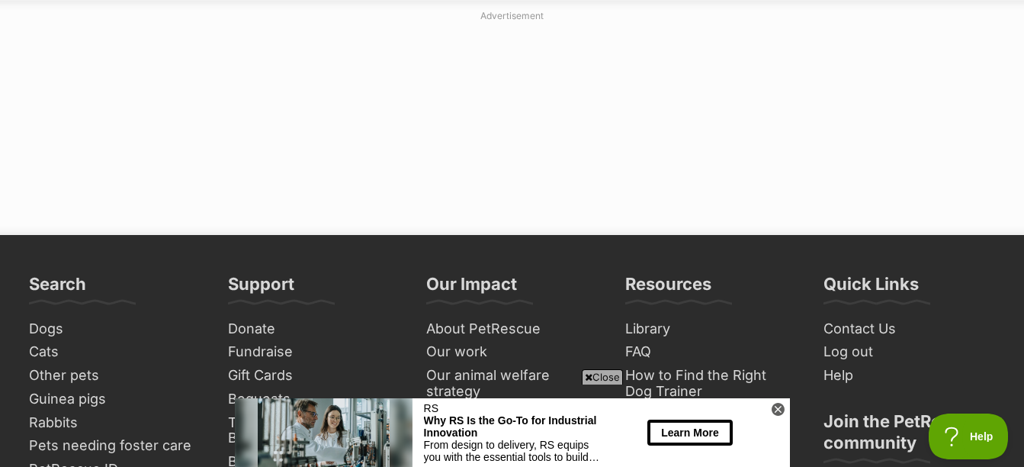
scroll to position [3967, 0]
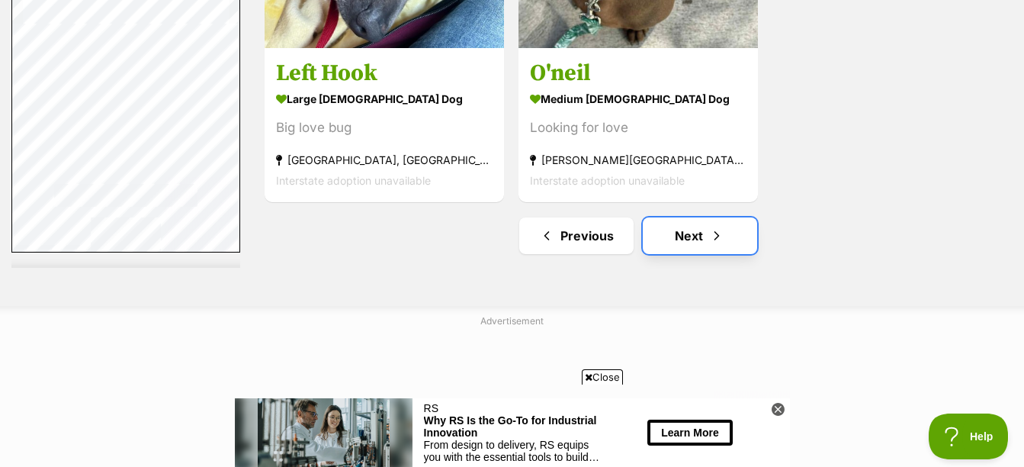
click at [696, 236] on link "Next" at bounding box center [700, 235] width 114 height 37
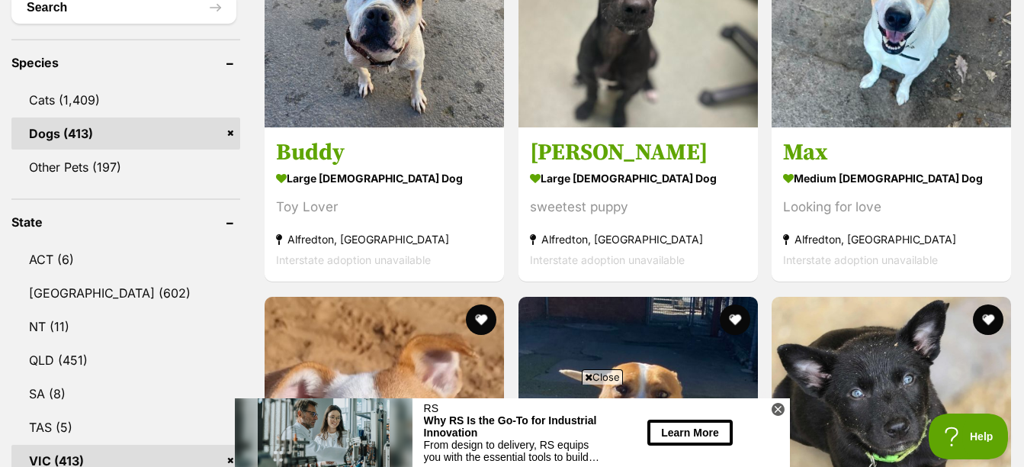
click at [777, 411] on icon at bounding box center [778, 409] width 13 height 13
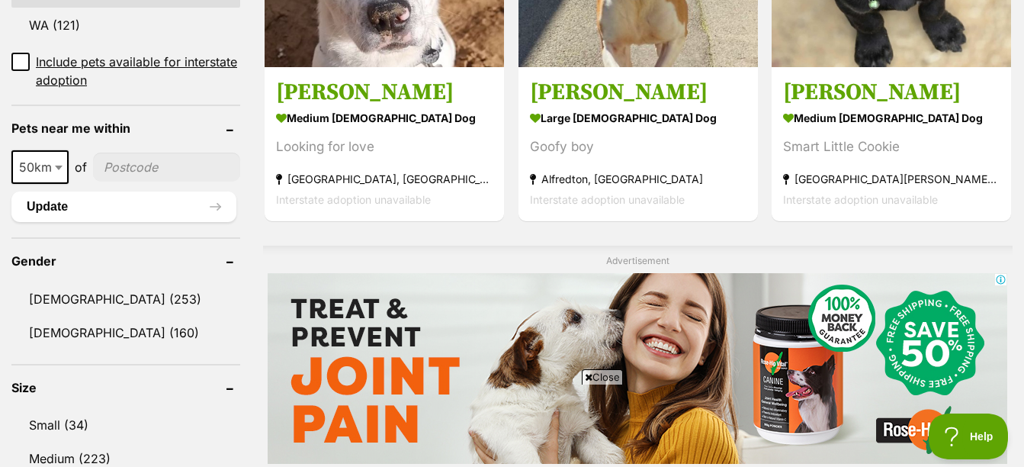
scroll to position [1221, 0]
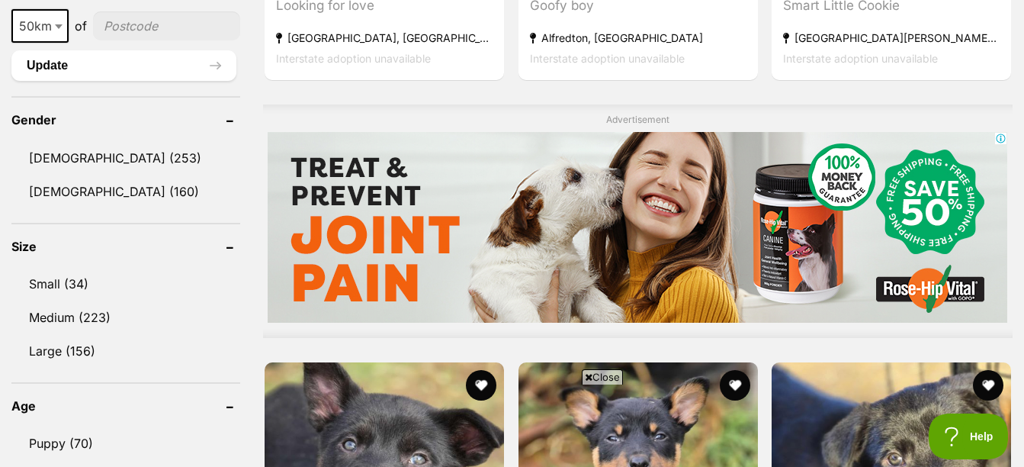
click at [601, 378] on span "Close" at bounding box center [602, 376] width 41 height 15
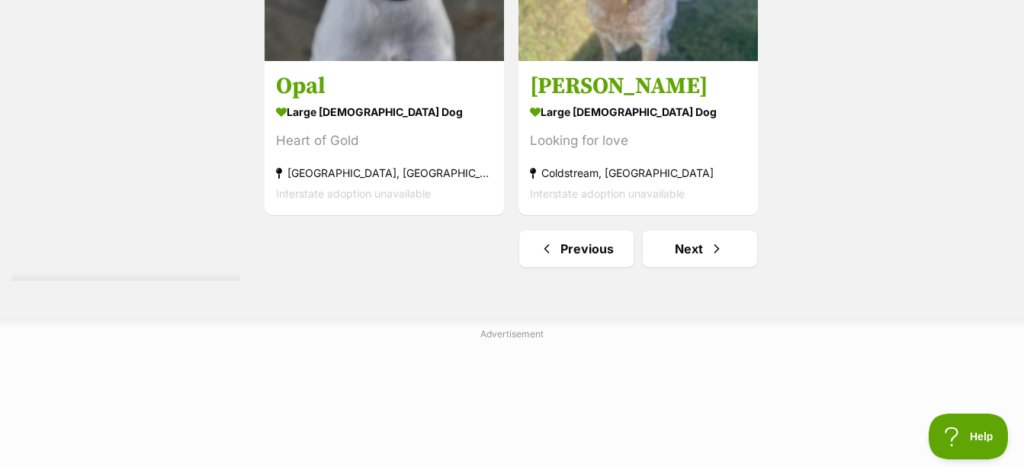
scroll to position [3814, 0]
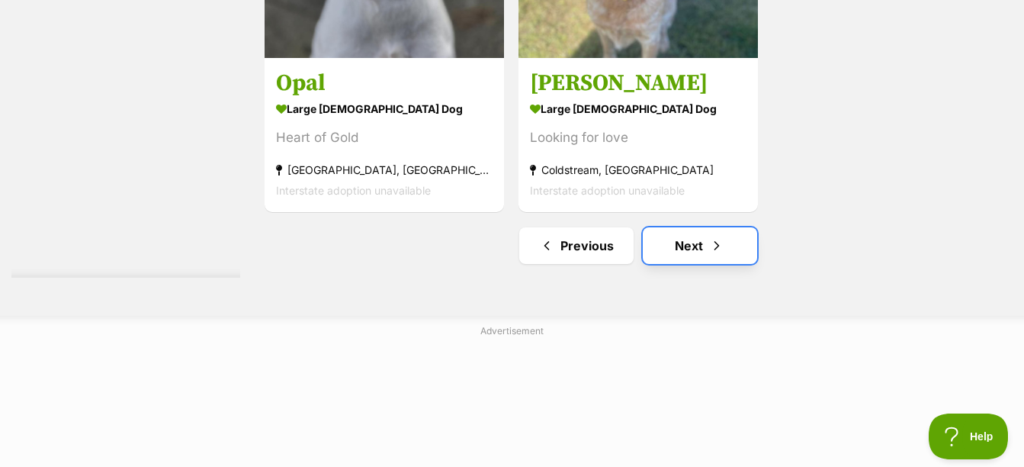
click at [729, 254] on link "Next" at bounding box center [700, 245] width 114 height 37
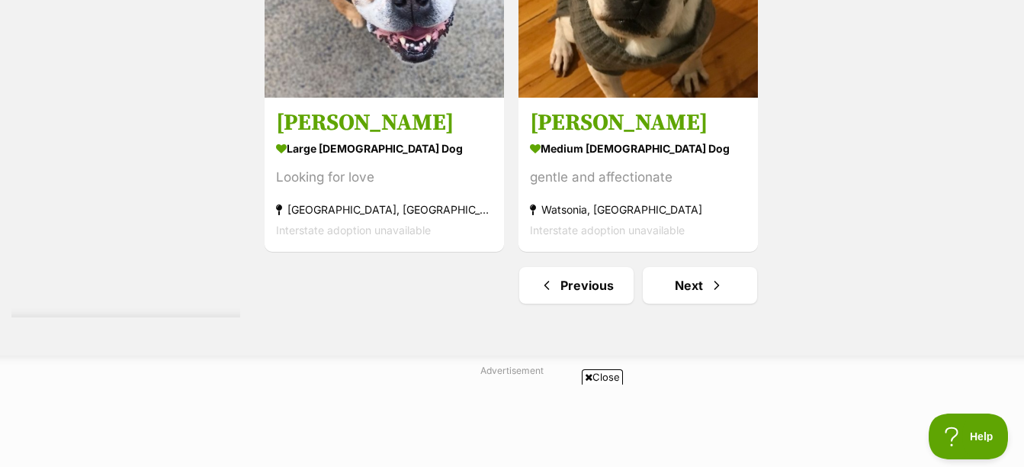
scroll to position [3967, 0]
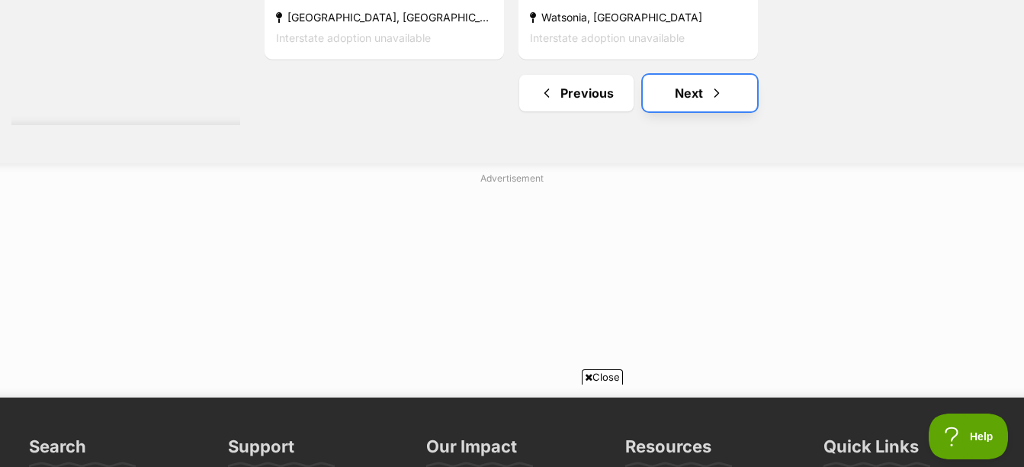
click at [697, 88] on link "Next" at bounding box center [700, 93] width 114 height 37
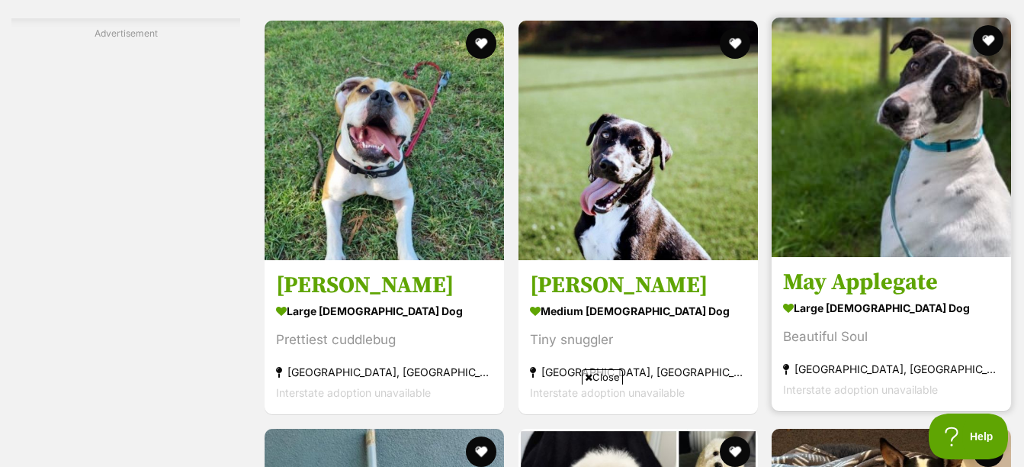
click at [820, 258] on link at bounding box center [892, 252] width 240 height 15
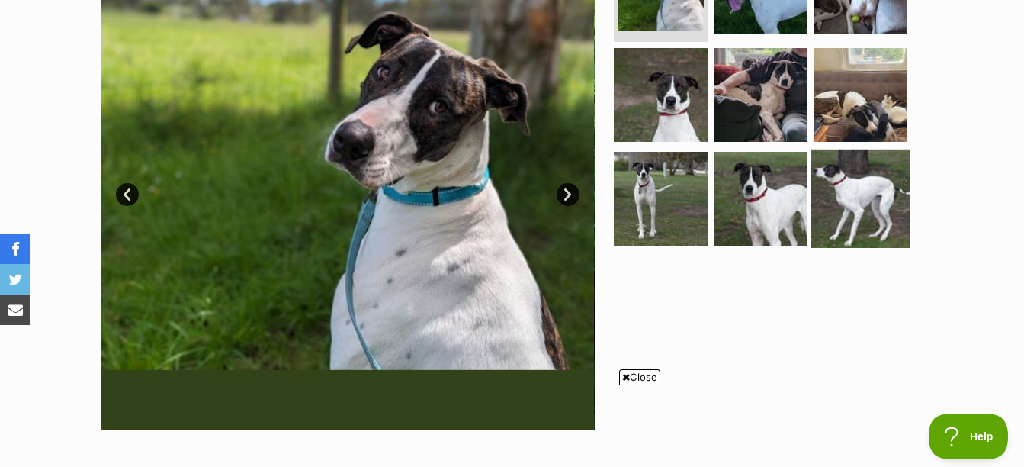
click at [844, 195] on img at bounding box center [861, 199] width 98 height 98
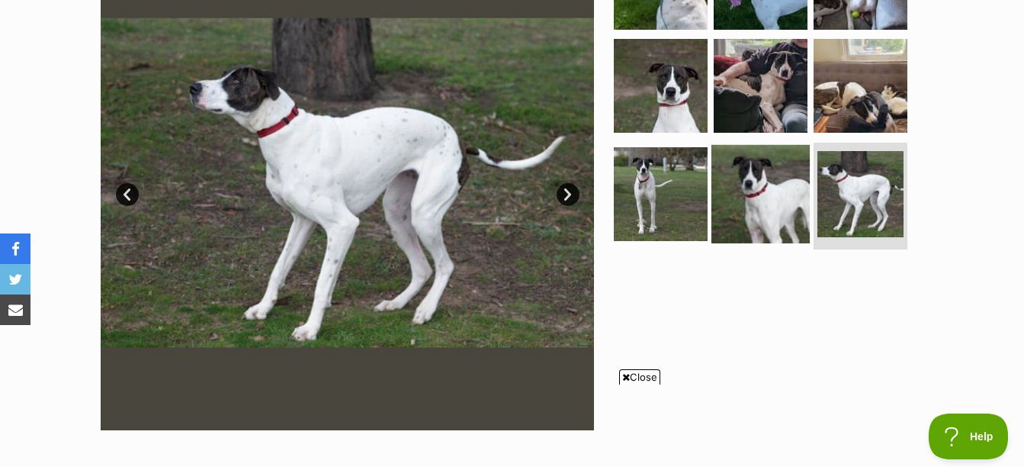
click at [786, 167] on img at bounding box center [761, 194] width 98 height 98
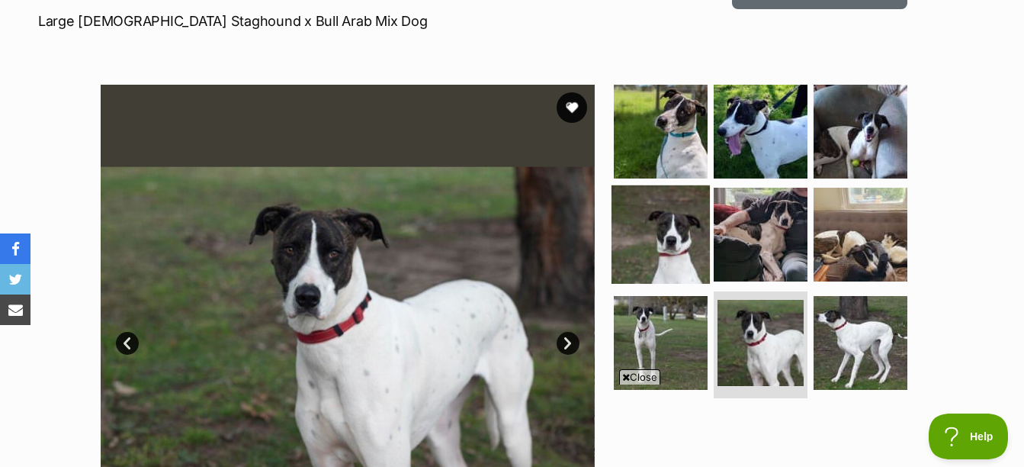
scroll to position [229, 0]
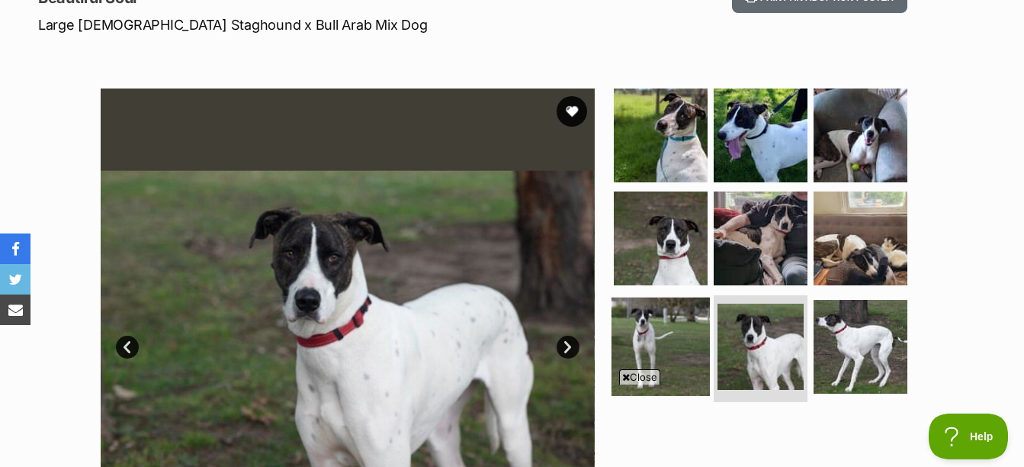
click at [678, 365] on img at bounding box center [661, 346] width 98 height 98
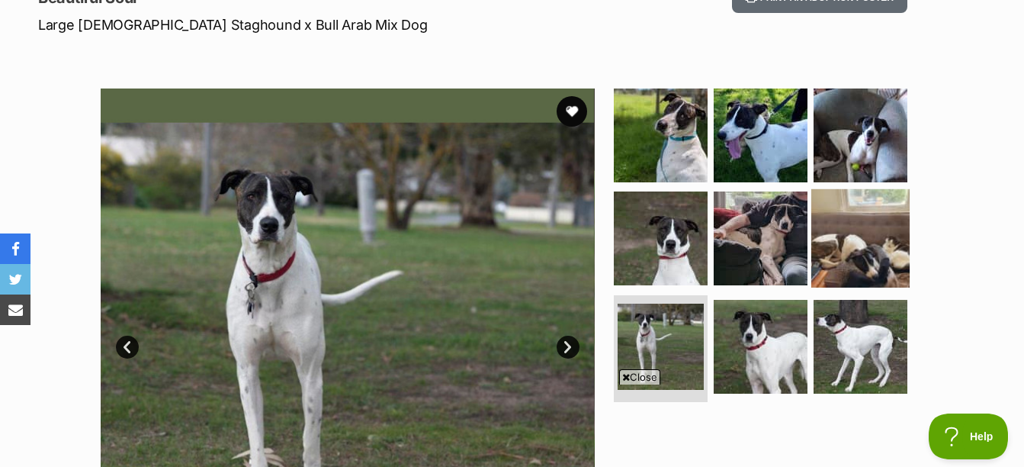
click at [840, 247] on img at bounding box center [861, 238] width 98 height 98
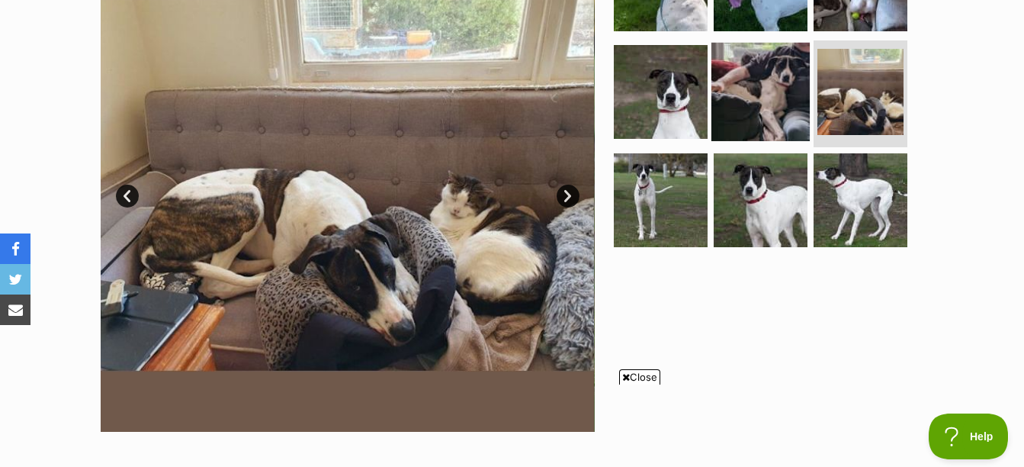
scroll to position [381, 0]
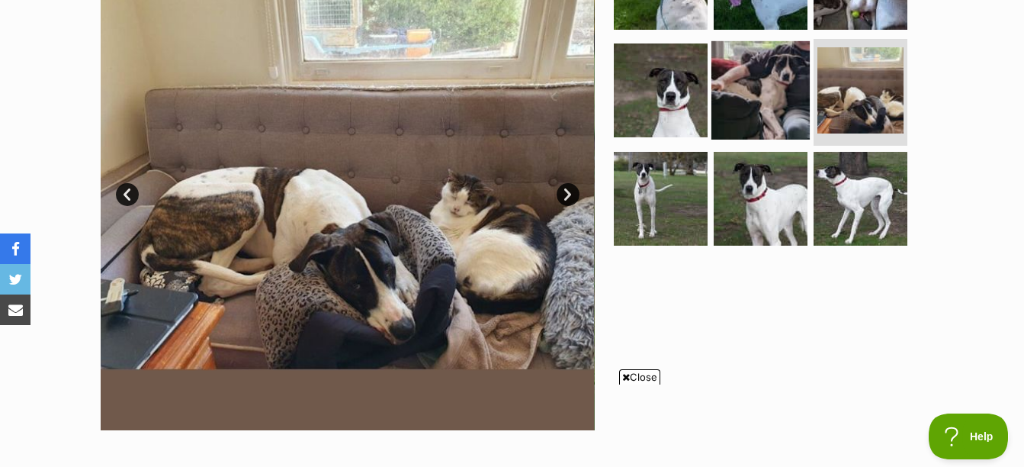
click at [777, 99] on img at bounding box center [761, 90] width 98 height 98
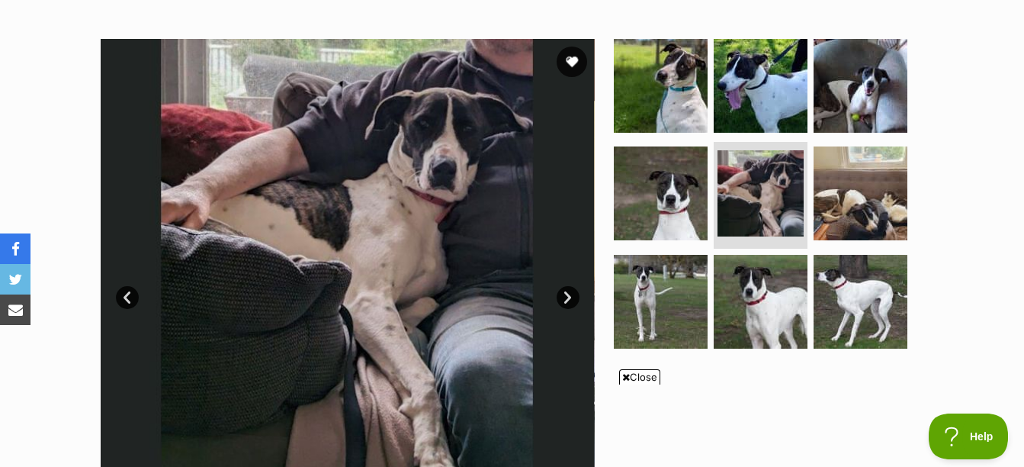
scroll to position [305, 0]
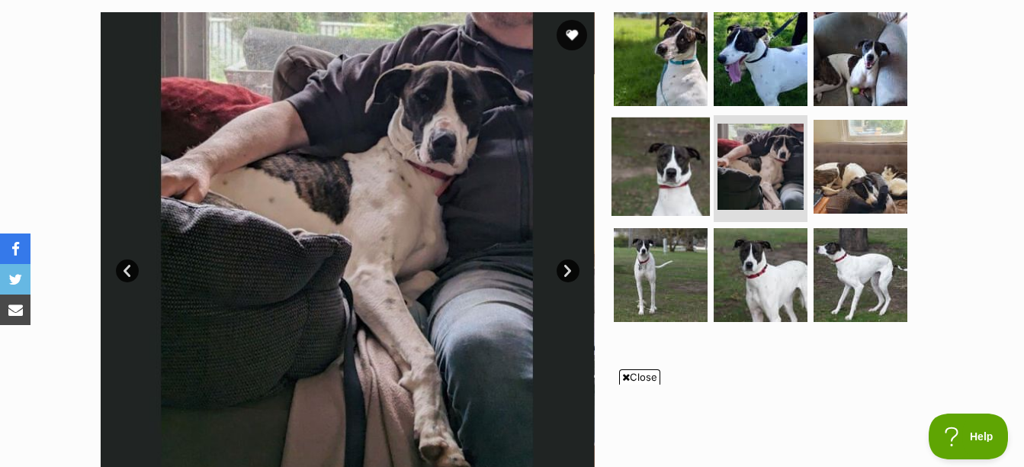
click at [704, 135] on img at bounding box center [661, 166] width 98 height 98
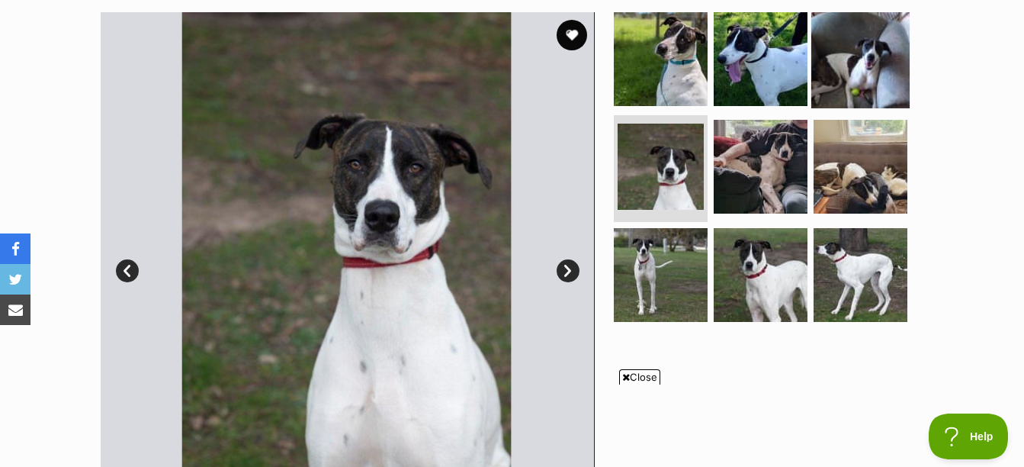
click at [871, 81] on img at bounding box center [861, 58] width 98 height 98
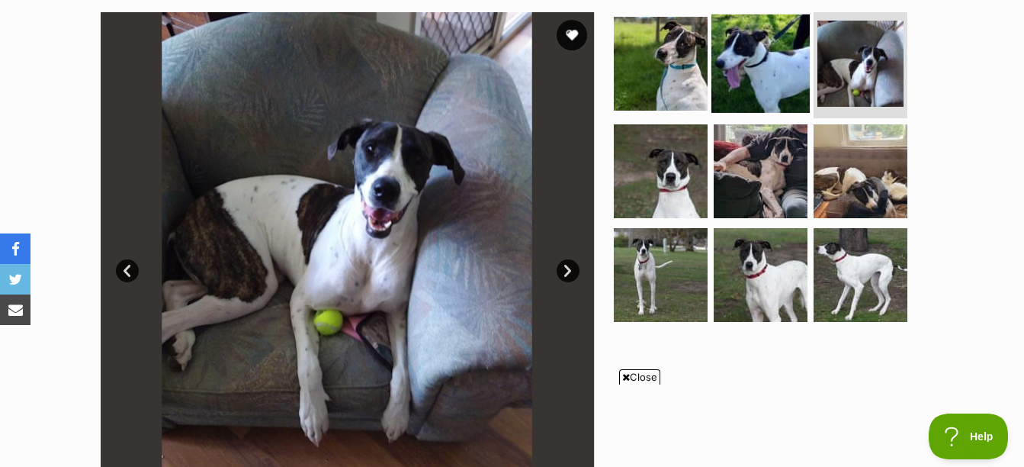
click at [750, 72] on img at bounding box center [761, 63] width 98 height 98
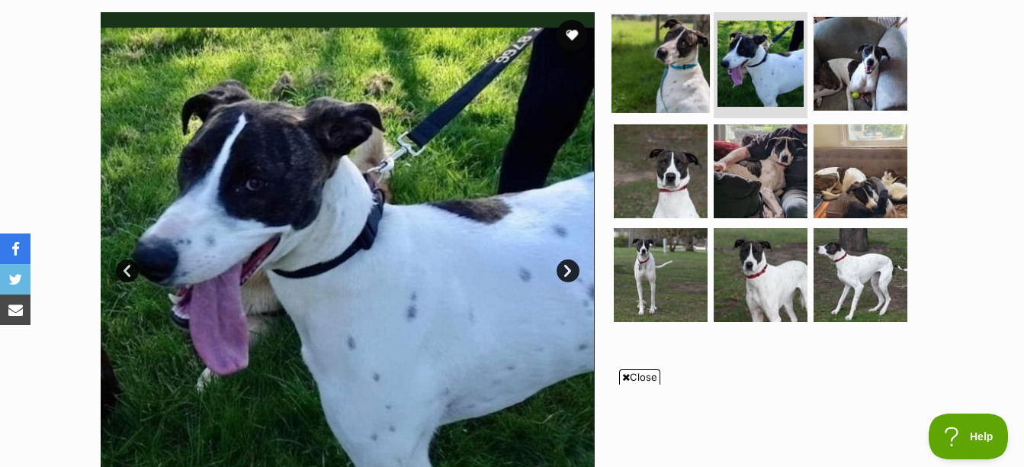
click at [695, 68] on img at bounding box center [661, 63] width 98 height 98
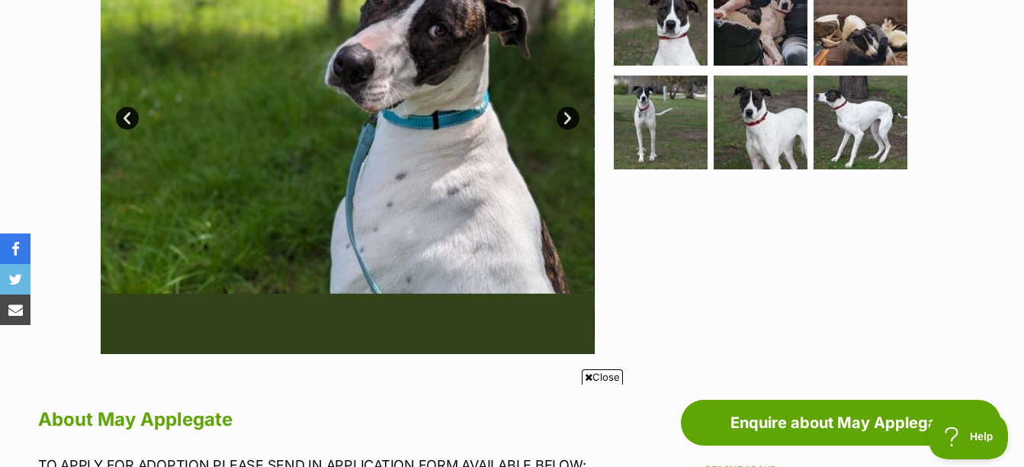
scroll to position [381, 0]
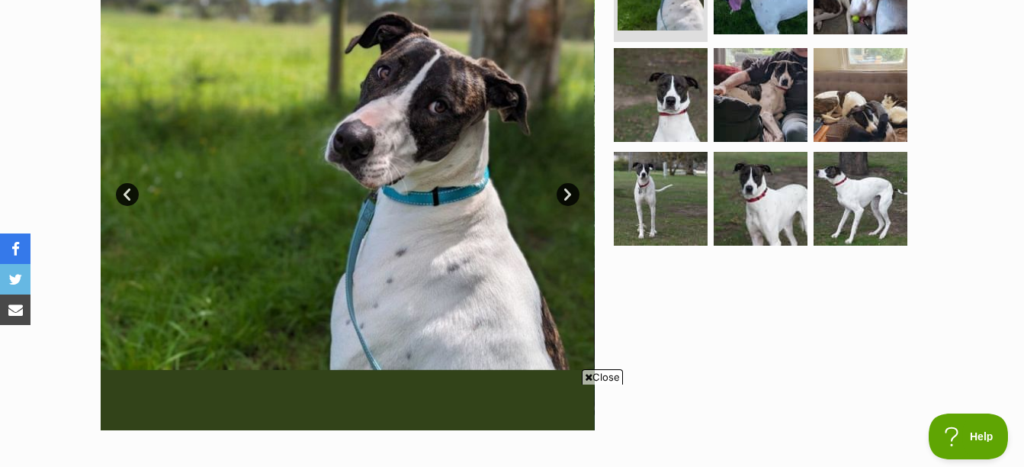
click at [569, 195] on link "Next" at bounding box center [568, 194] width 23 height 23
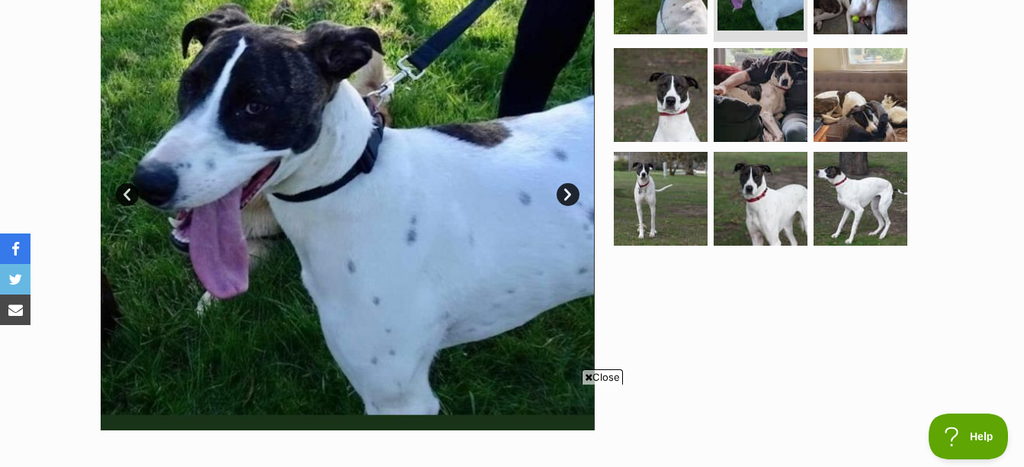
click at [569, 195] on link "Next" at bounding box center [568, 194] width 23 height 23
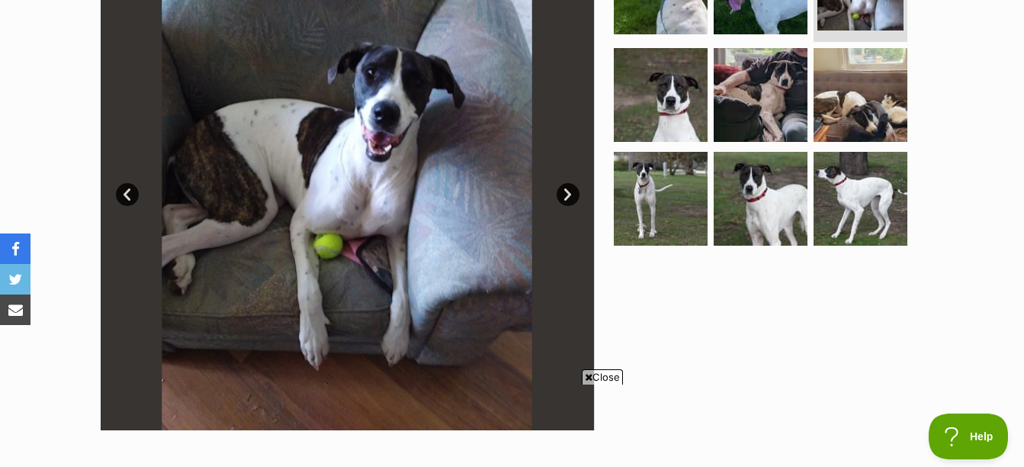
click at [569, 195] on link "Next" at bounding box center [568, 194] width 23 height 23
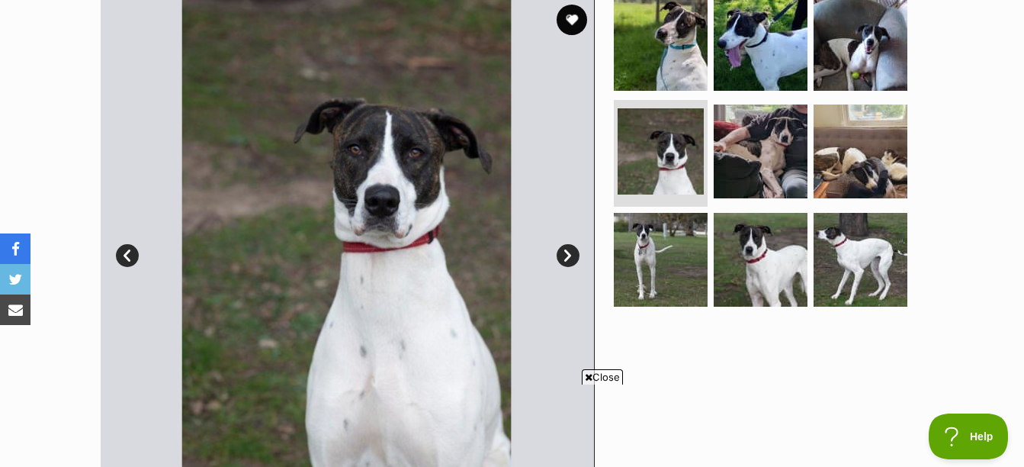
scroll to position [229, 0]
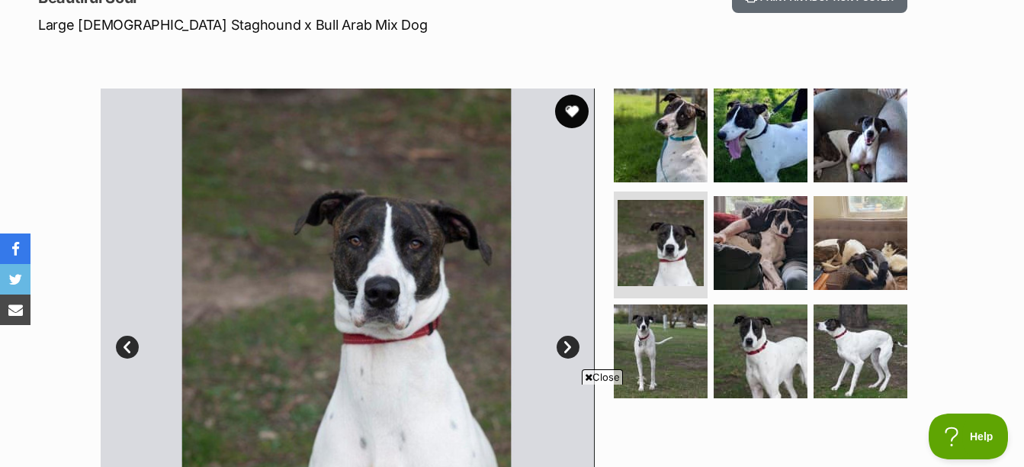
click at [581, 110] on button "favourite" at bounding box center [572, 112] width 34 height 34
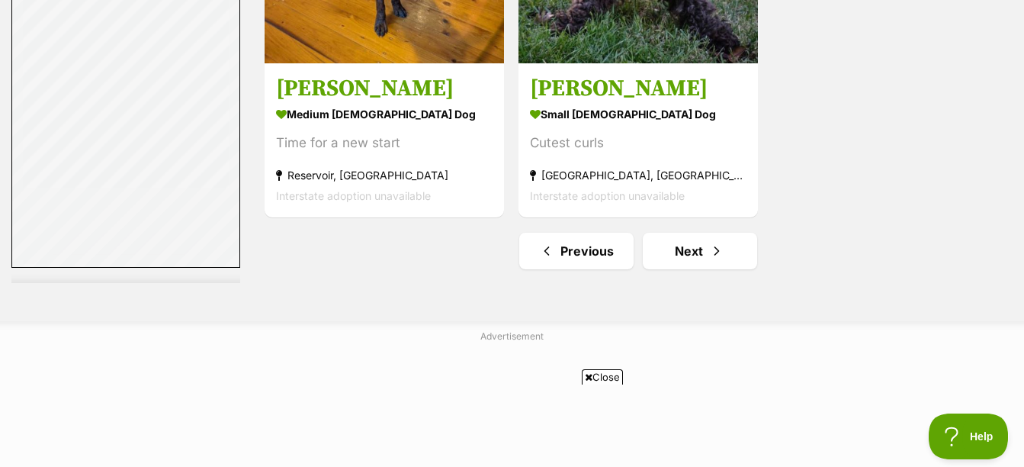
scroll to position [3967, 0]
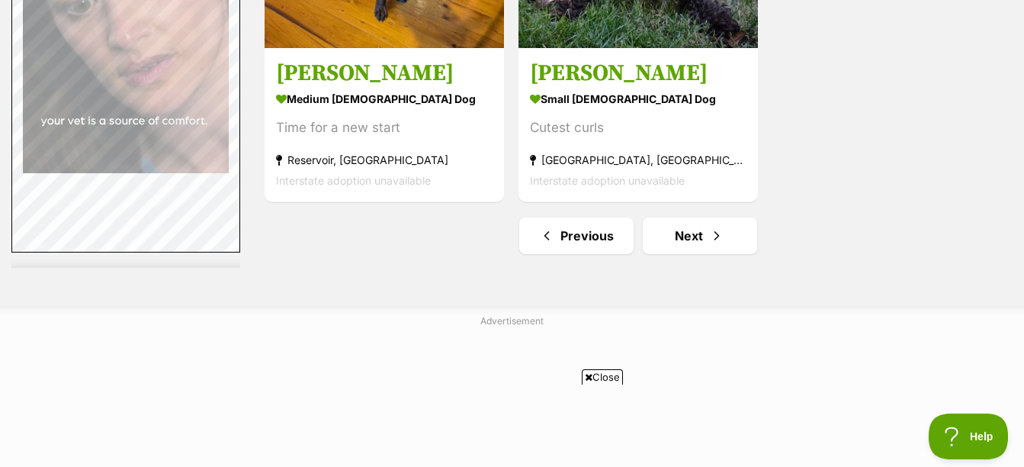
click at [600, 375] on span "Close" at bounding box center [602, 376] width 41 height 15
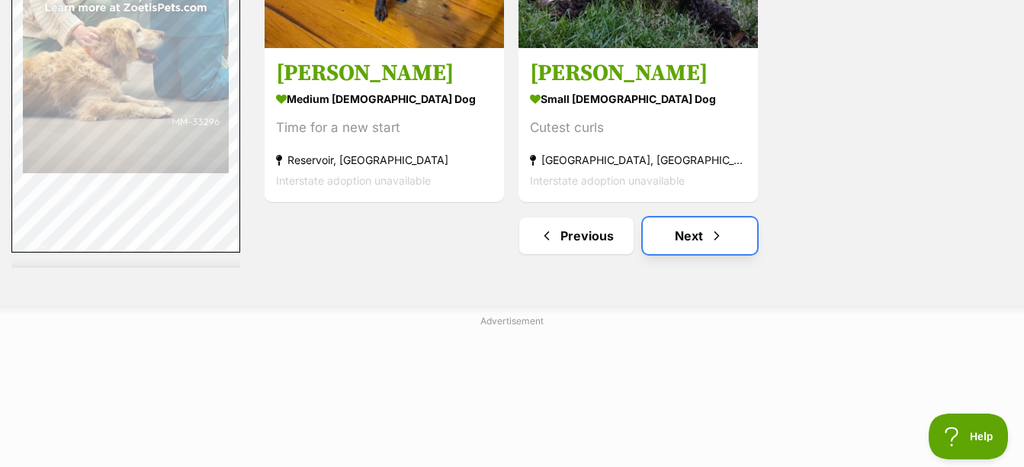
click at [667, 252] on link "Next" at bounding box center [700, 235] width 114 height 37
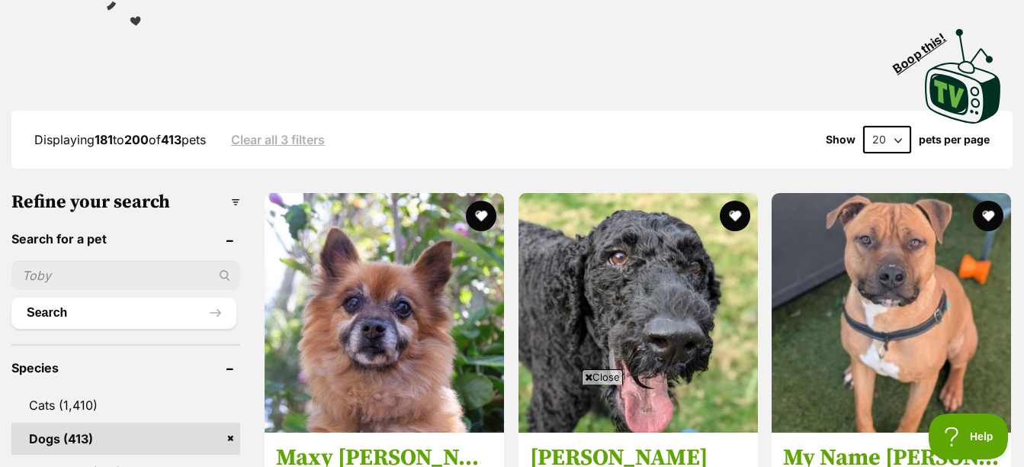
click at [600, 374] on span "Close" at bounding box center [602, 376] width 41 height 15
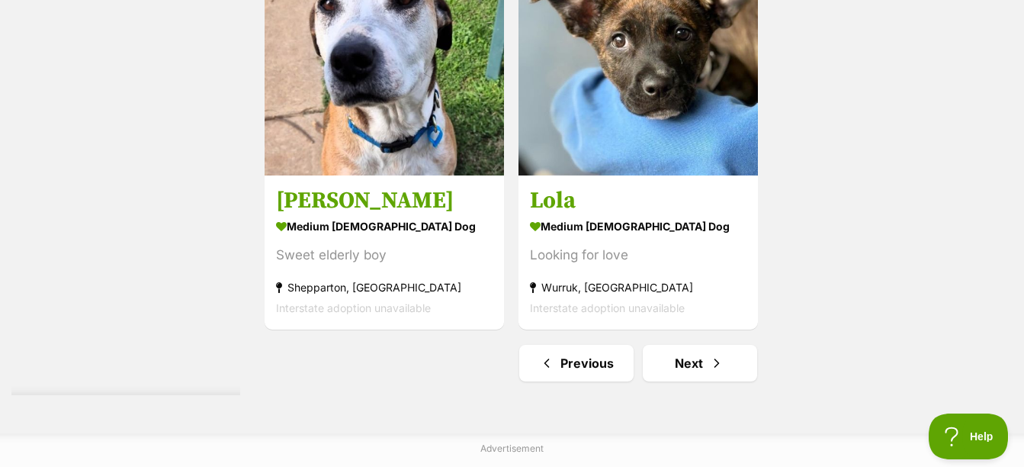
scroll to position [3662, 0]
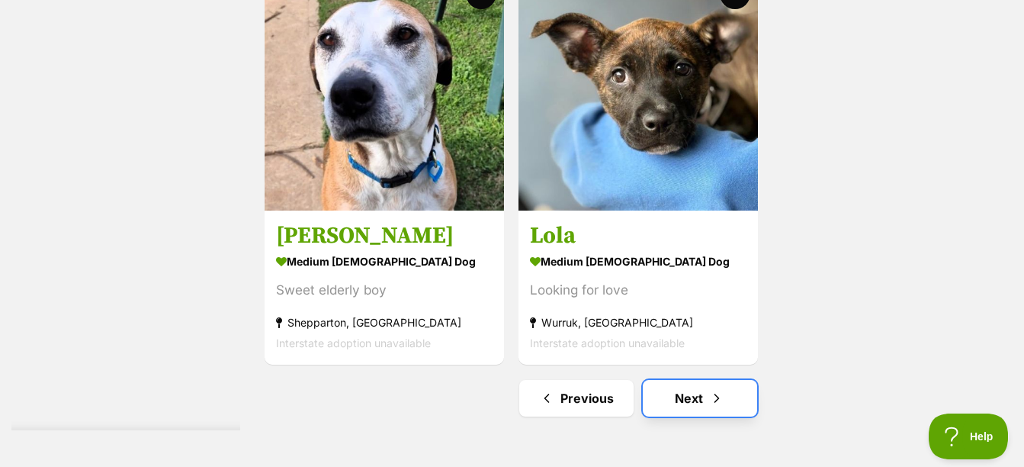
click at [671, 388] on link "Next" at bounding box center [700, 398] width 114 height 37
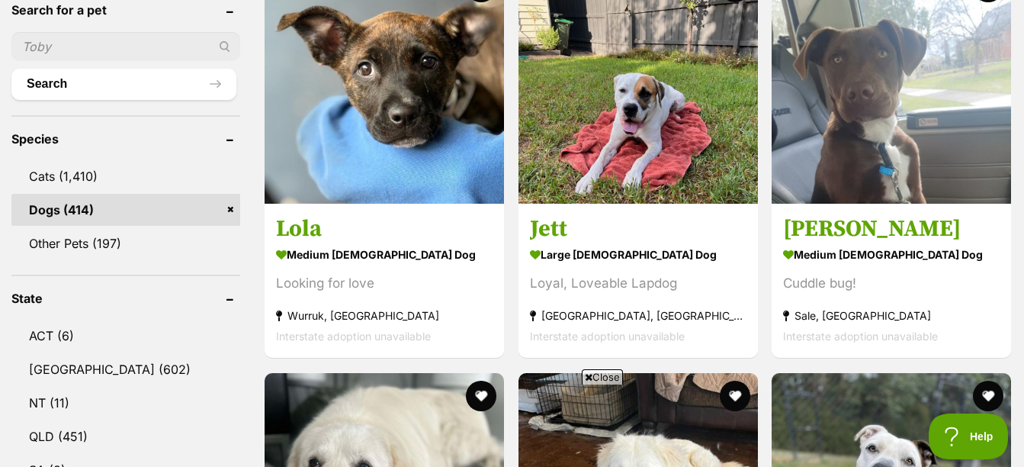
click at [597, 371] on span "Close" at bounding box center [602, 376] width 41 height 15
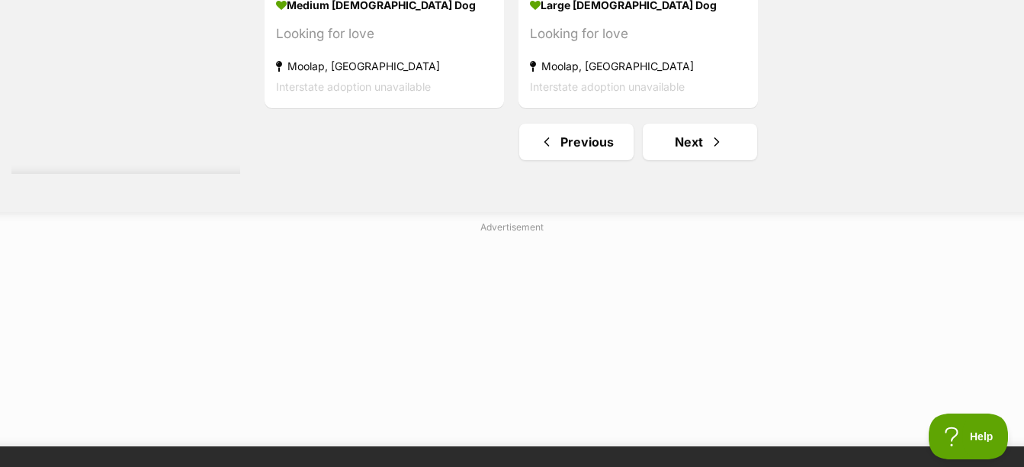
scroll to position [3967, 0]
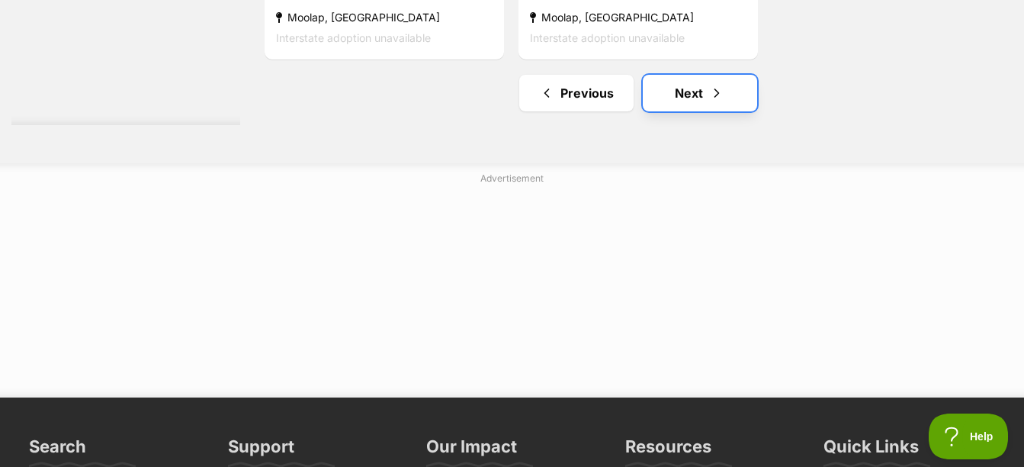
click at [725, 88] on link "Next" at bounding box center [700, 93] width 114 height 37
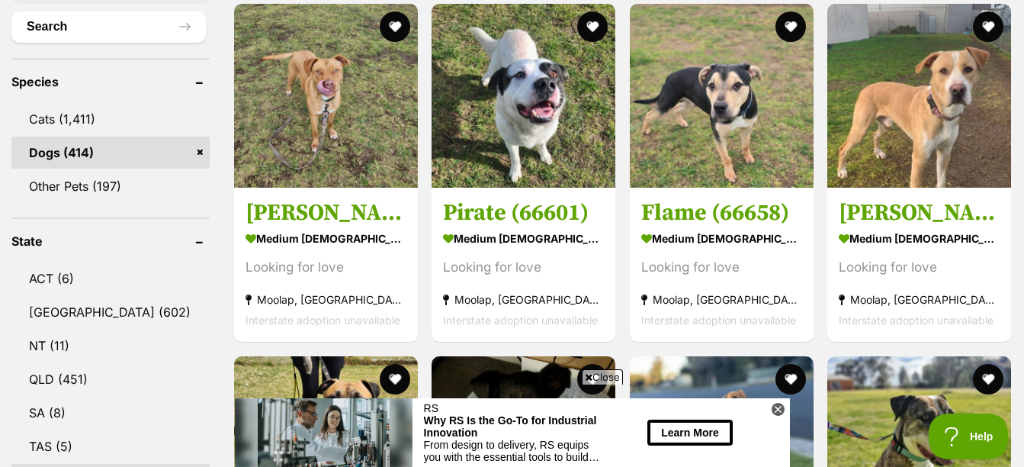
scroll to position [610, 0]
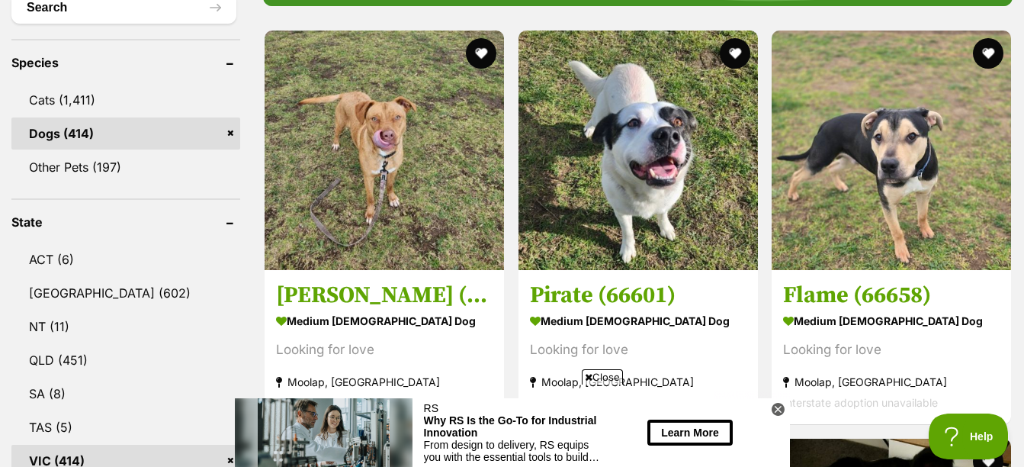
click at [589, 375] on icon at bounding box center [589, 377] width 8 height 10
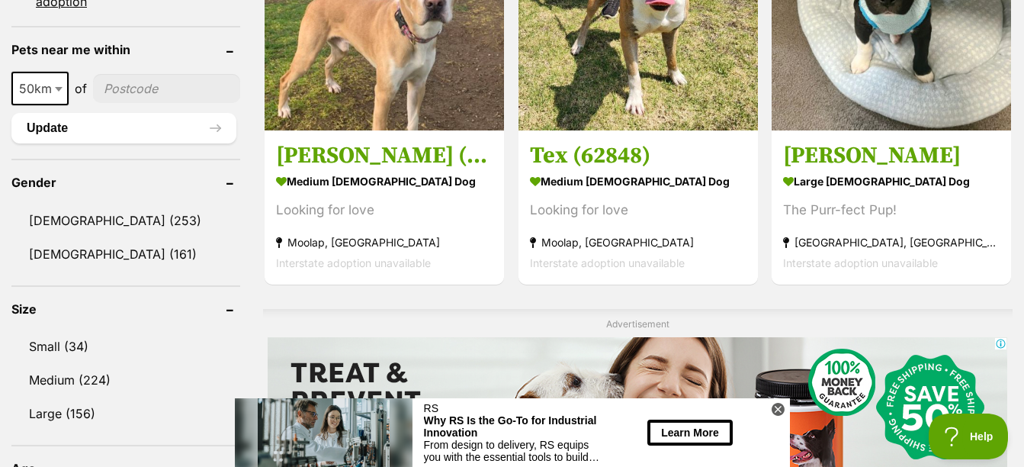
scroll to position [1297, 0]
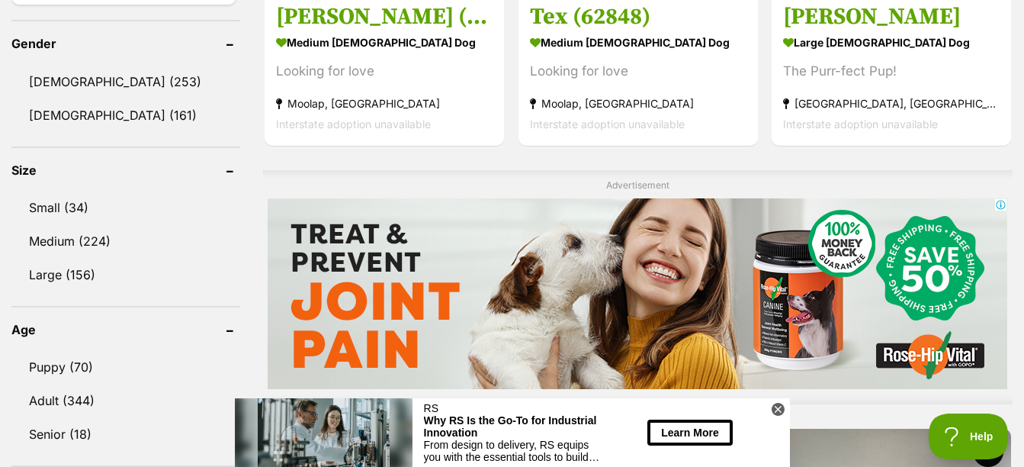
click at [780, 408] on icon at bounding box center [777, 409] width 5 height 5
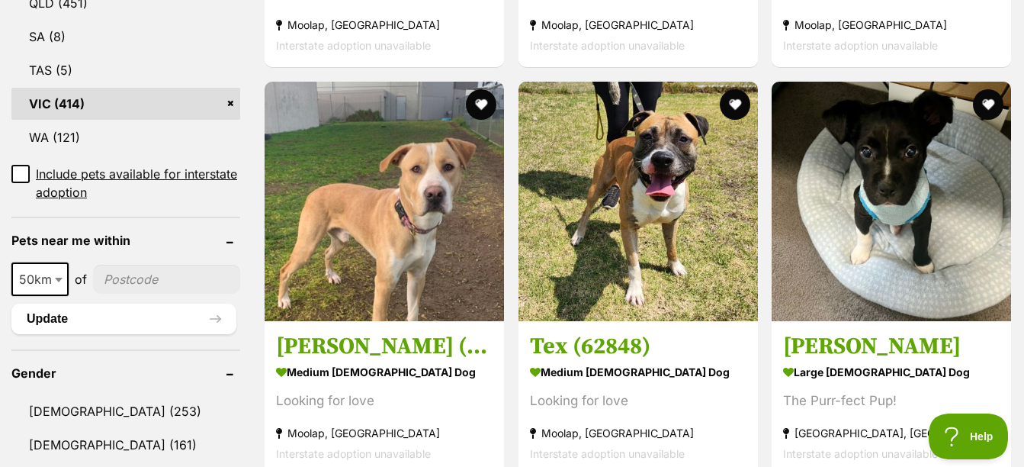
scroll to position [763, 0]
